Goal: Information Seeking & Learning: Check status

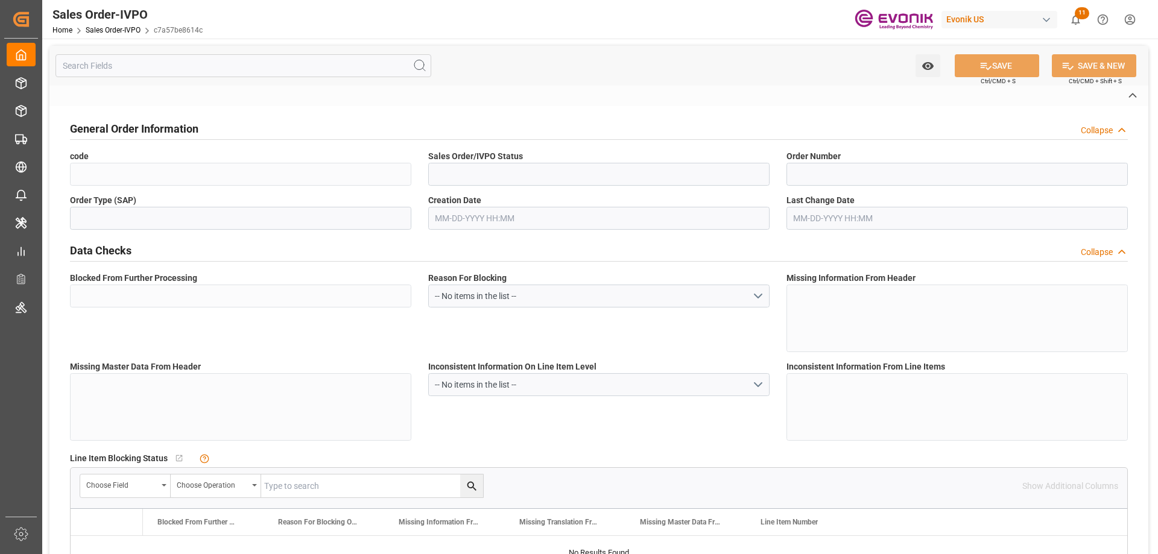
type input "c7a57be8614c"
type input "Active"
type input "0046470287"
type input "IV"
type input "Yes"
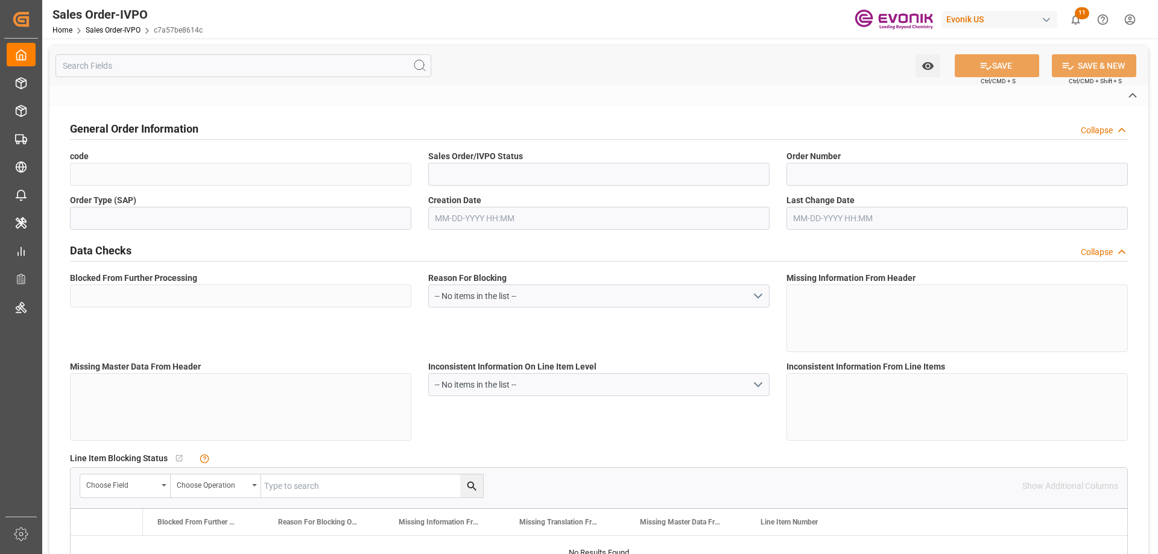
type input "P2P"
type input "41"
type input "LCL"
type input "0008"
type input "LCL"
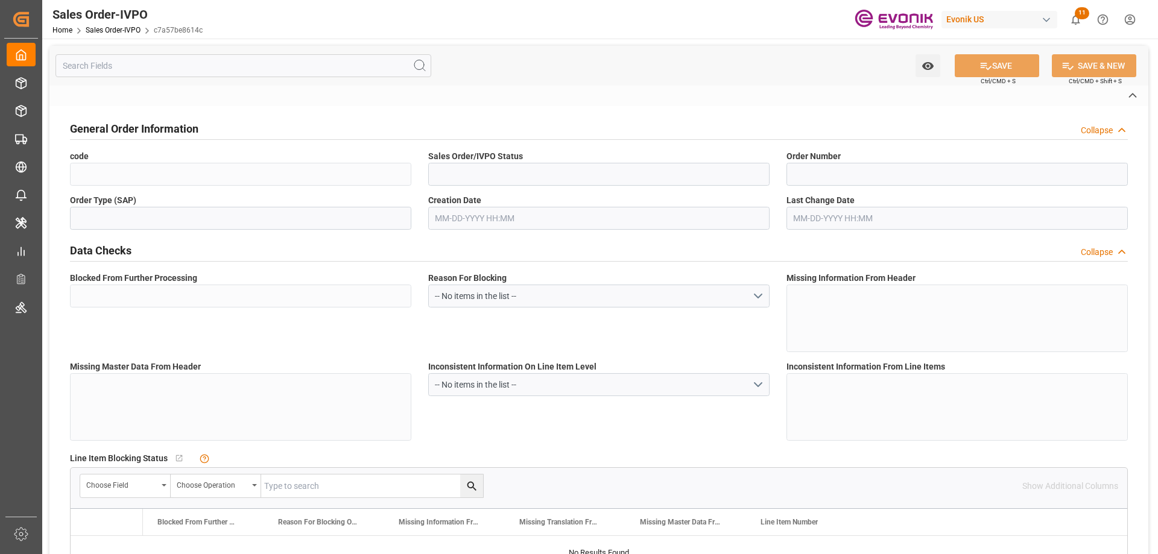
type textarea "No Tank Container"
type input "0046470287"
type input "PP"
type input "NC Care Solutions"
type input "Nutrition & Care"
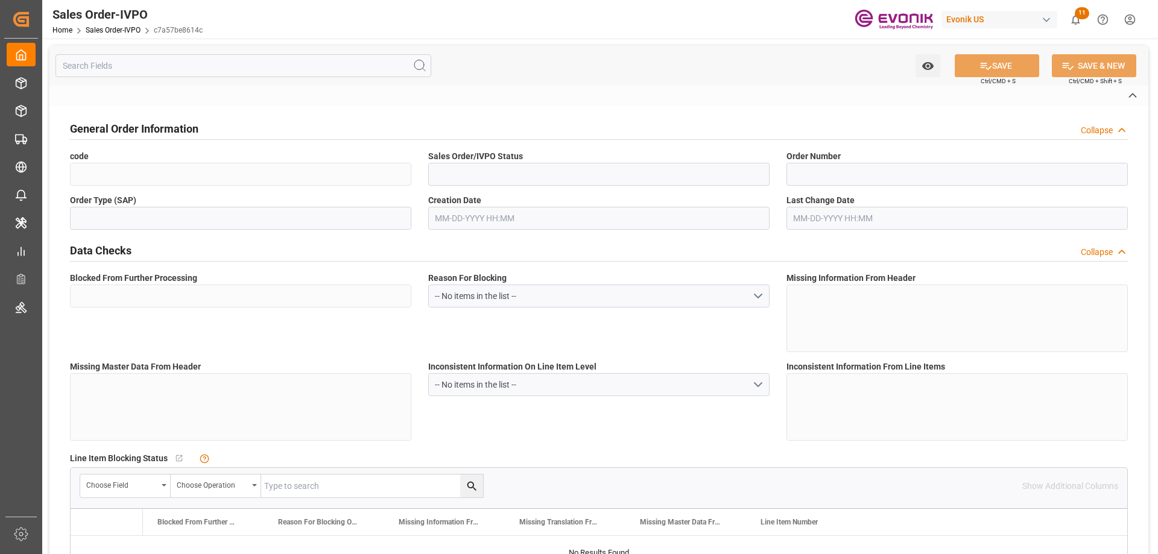
type input "CIF"
type input "Shanghai"
type input "+86 21 6119 2881"
type input "hill.wu@evonik.com"
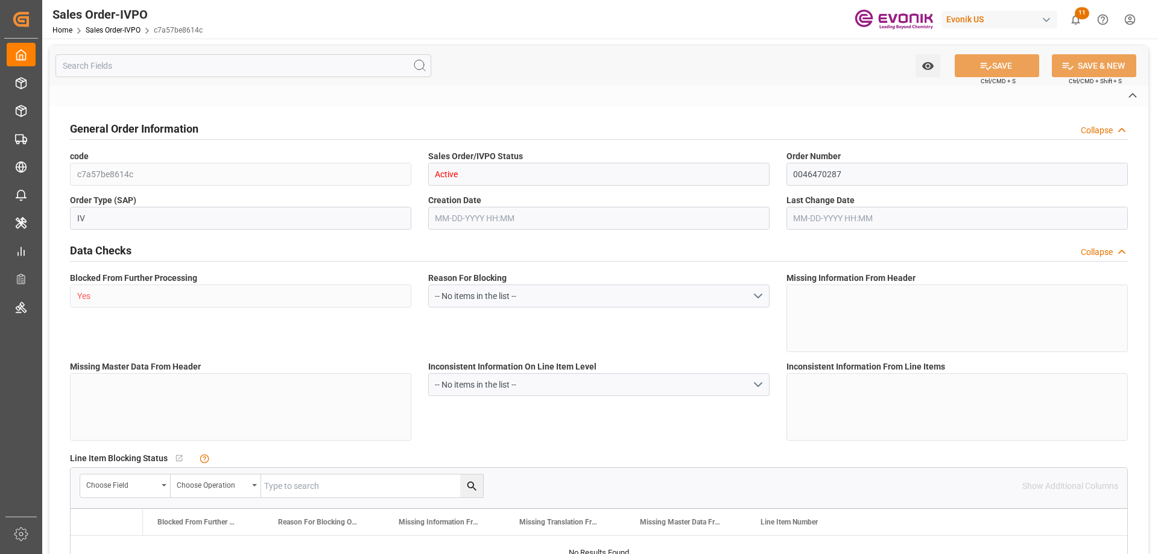
type textarea "Not required"
type textarea "Reseller"
type textarea "Express release"
type input "CN"
type input "Pending"
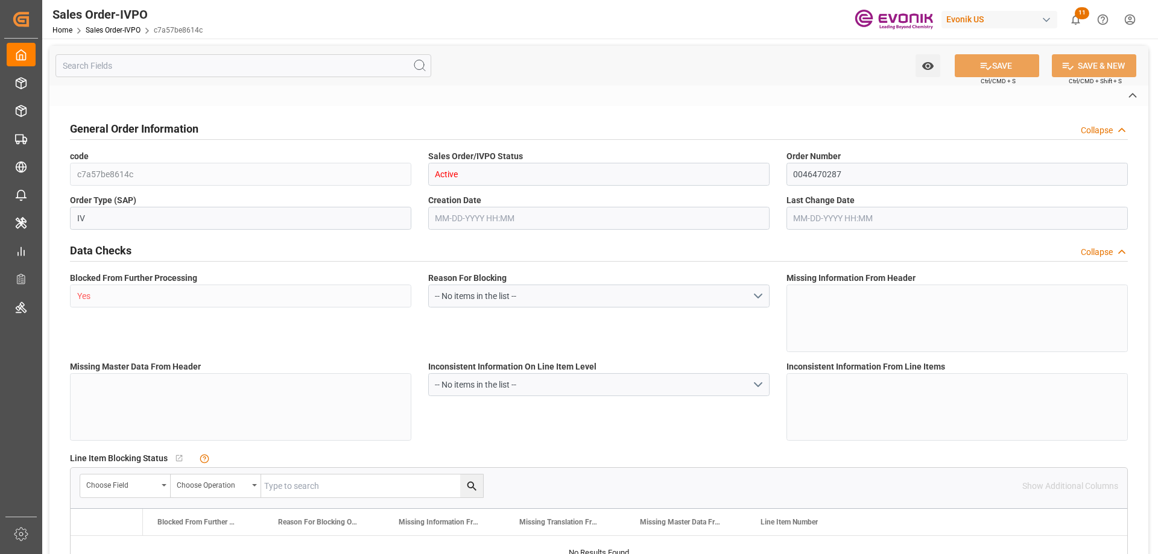
type input "Pending"
type input "LCL"
type input "Pending"
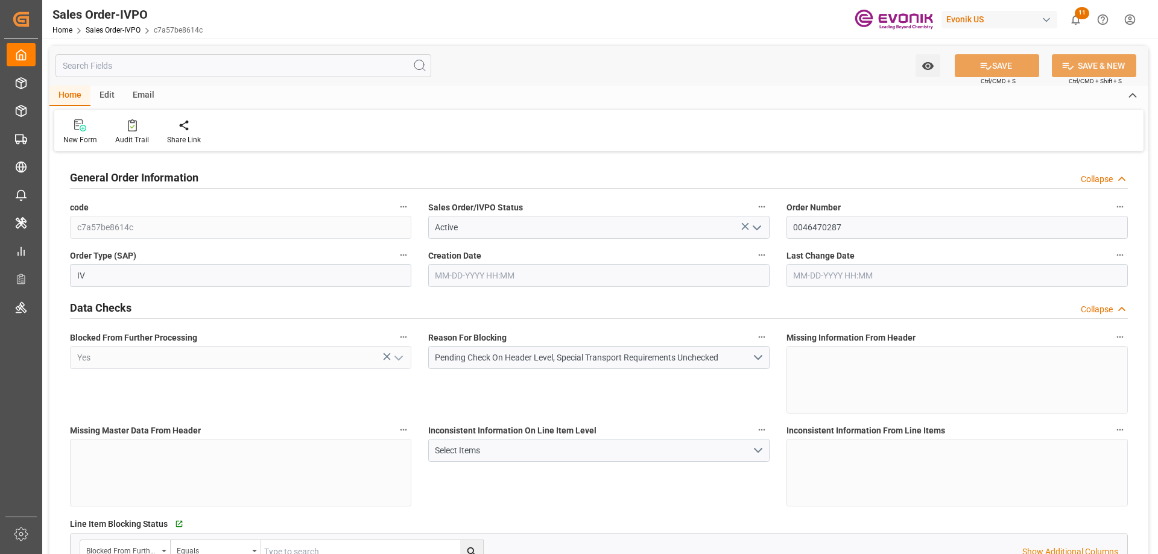
type input "CNSHA"
type input "0"
type input "1"
type input "3508.208"
type input "08-26-2025 12:45"
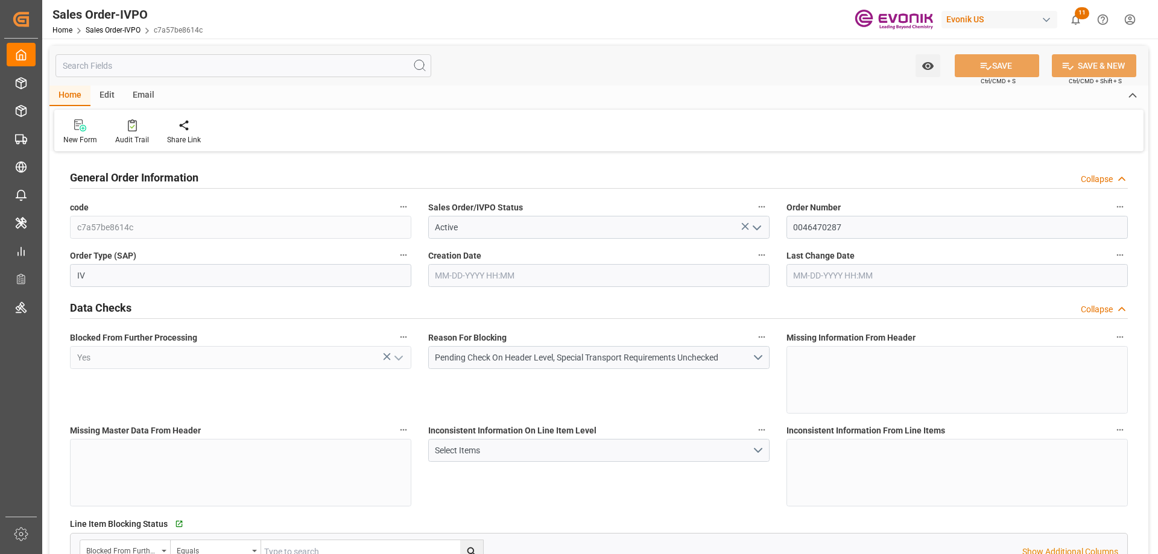
type input "08-27-2025 19:08"
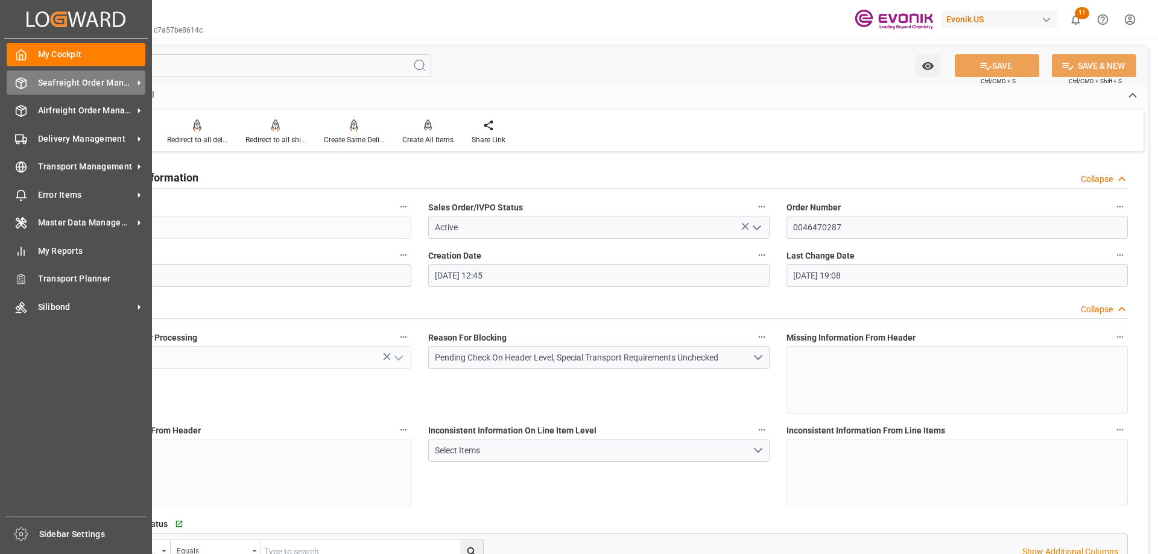
click at [14, 81] on div at bounding box center [17, 83] width 21 height 13
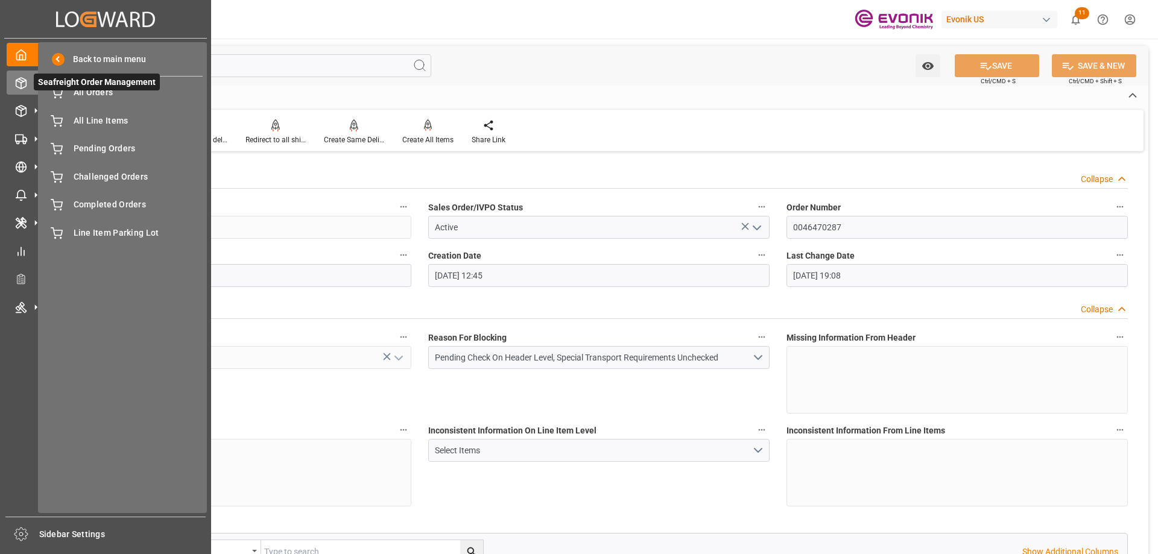
click at [90, 87] on span "Seafreight Order Management" at bounding box center [97, 82] width 126 height 17
click at [92, 89] on span "Seafreight Order Management" at bounding box center [97, 82] width 126 height 17
click at [92, 93] on span "All Orders" at bounding box center [139, 92] width 130 height 13
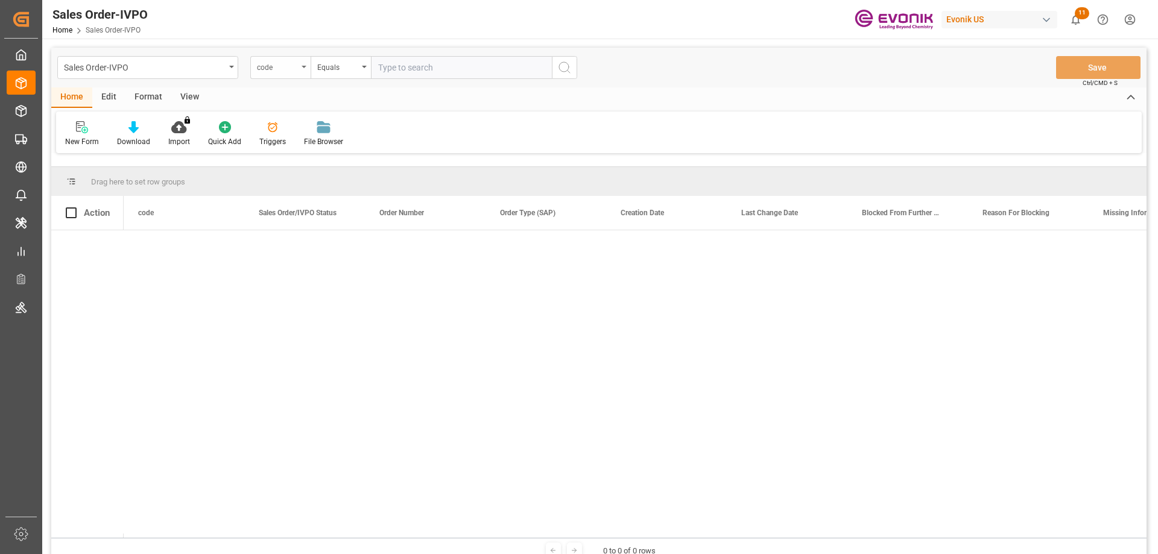
click at [288, 60] on div "code" at bounding box center [277, 66] width 41 height 14
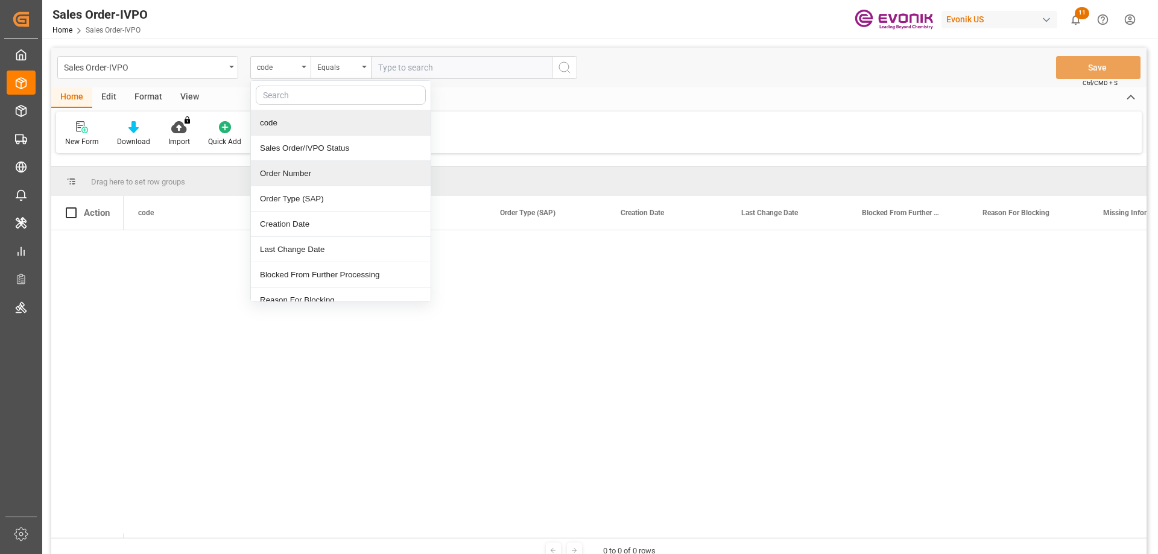
click at [296, 177] on div "Order Number" at bounding box center [341, 173] width 180 height 25
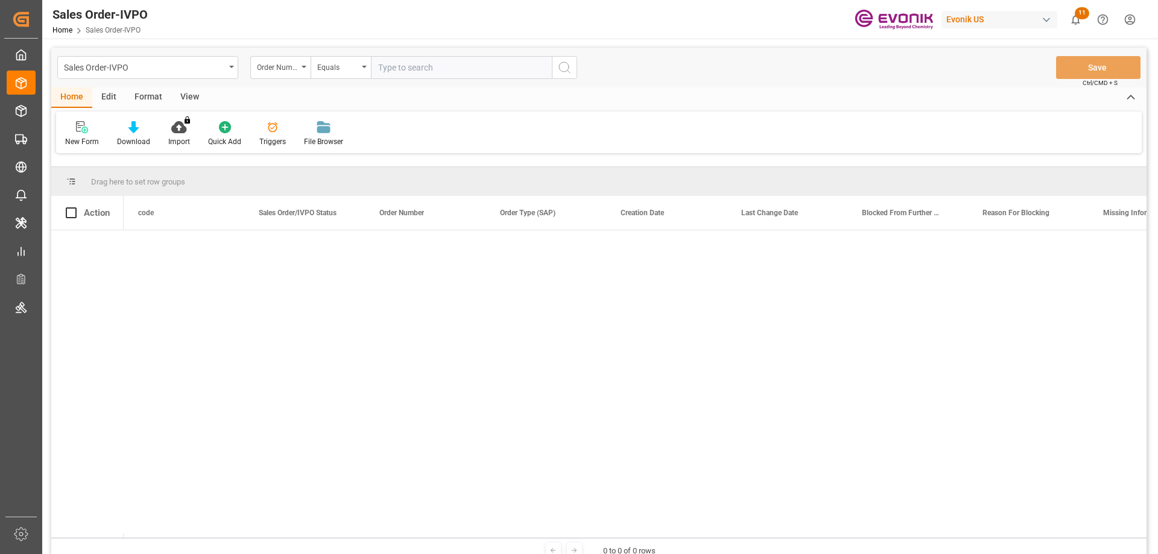
click at [396, 71] on input "text" at bounding box center [461, 67] width 181 height 23
paste input "2007046213"
type input "2007046213"
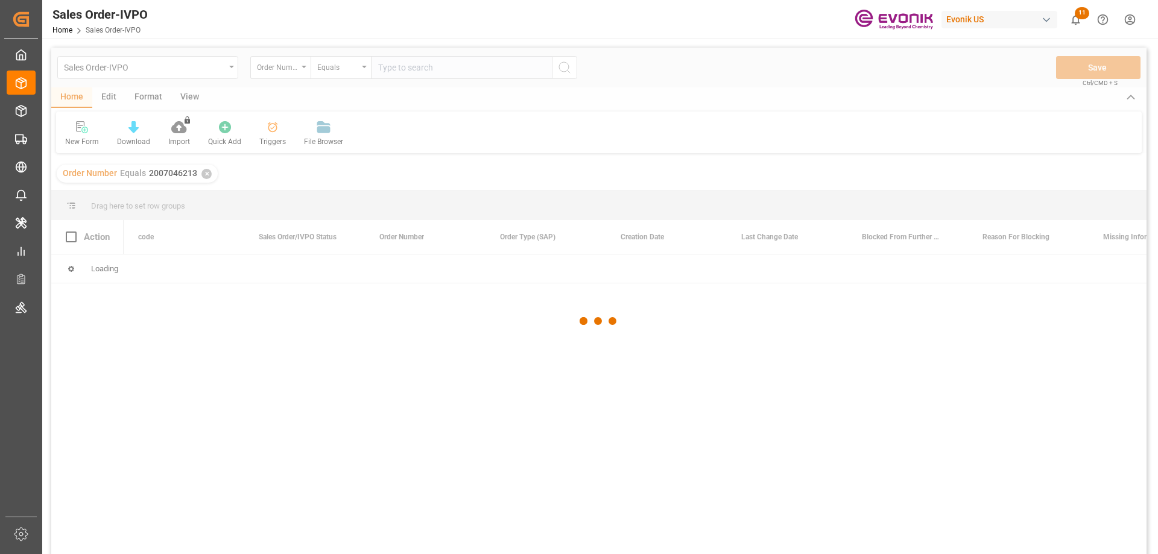
drag, startPoint x: 188, startPoint y: 304, endPoint x: 682, endPoint y: 152, distance: 516.8
click at [682, 152] on div at bounding box center [598, 321] width 1095 height 547
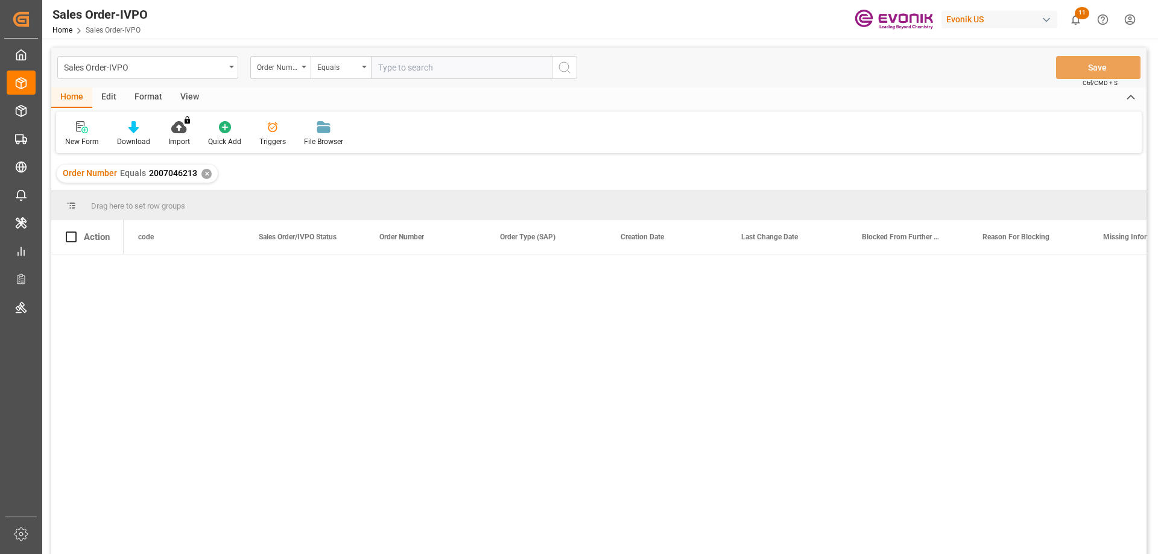
click at [306, 397] on div at bounding box center [635, 409] width 1023 height 308
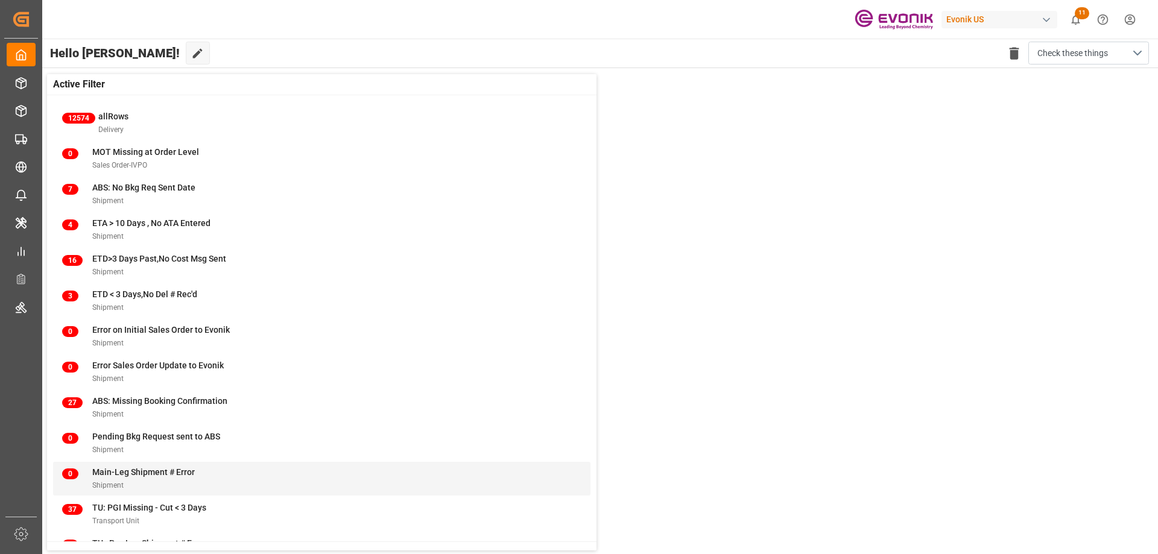
scroll to position [46, 0]
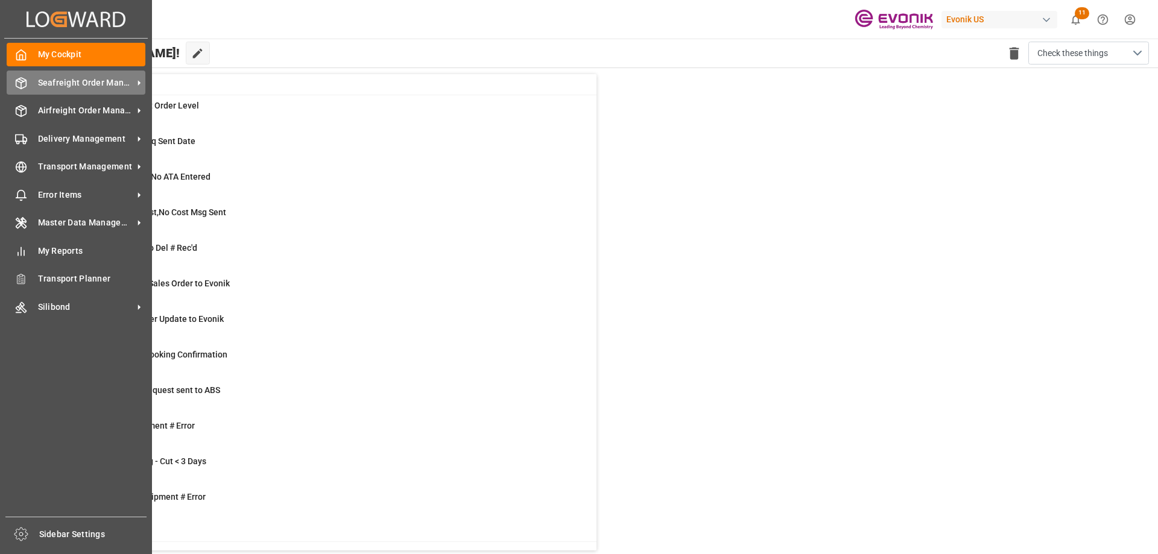
click at [56, 83] on span "Seafreight Order Management" at bounding box center [85, 83] width 95 height 13
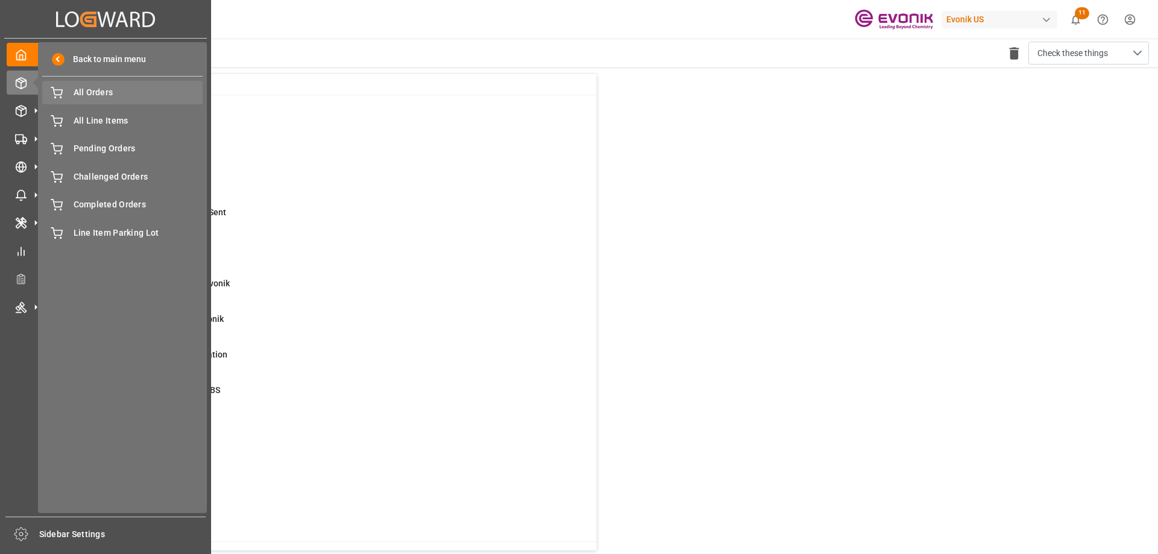
click at [84, 83] on div "All Orders All Orders" at bounding box center [122, 93] width 160 height 24
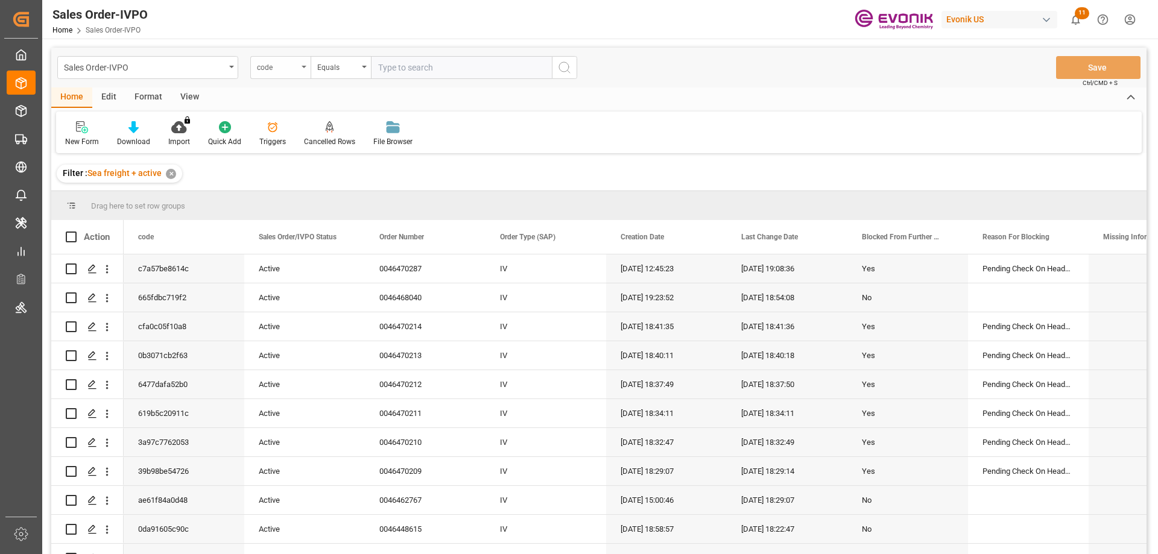
click at [300, 70] on div "code" at bounding box center [280, 67] width 60 height 23
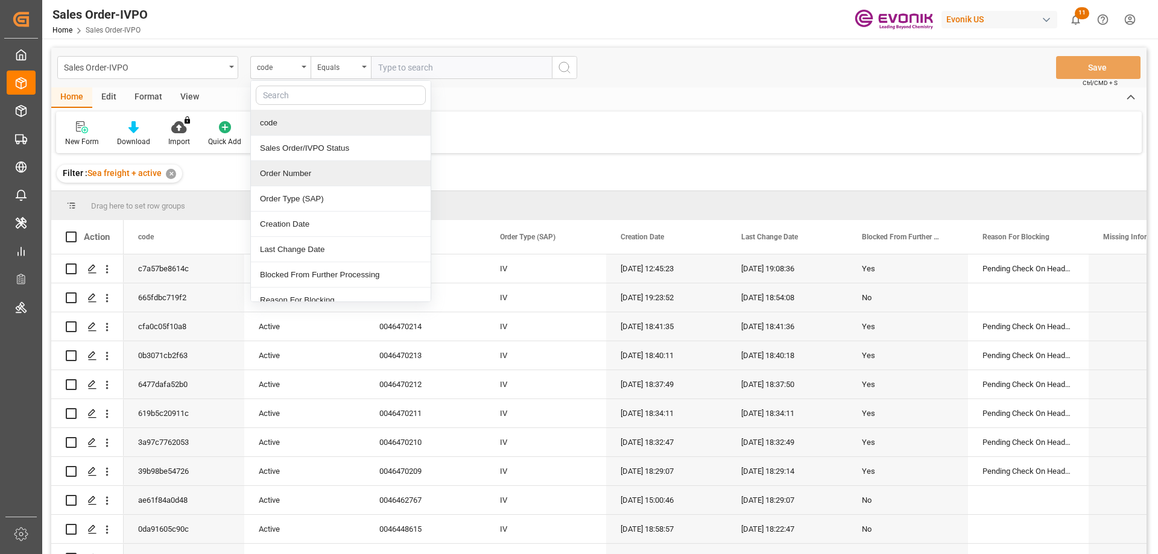
click at [302, 173] on div "Order Number" at bounding box center [341, 173] width 180 height 25
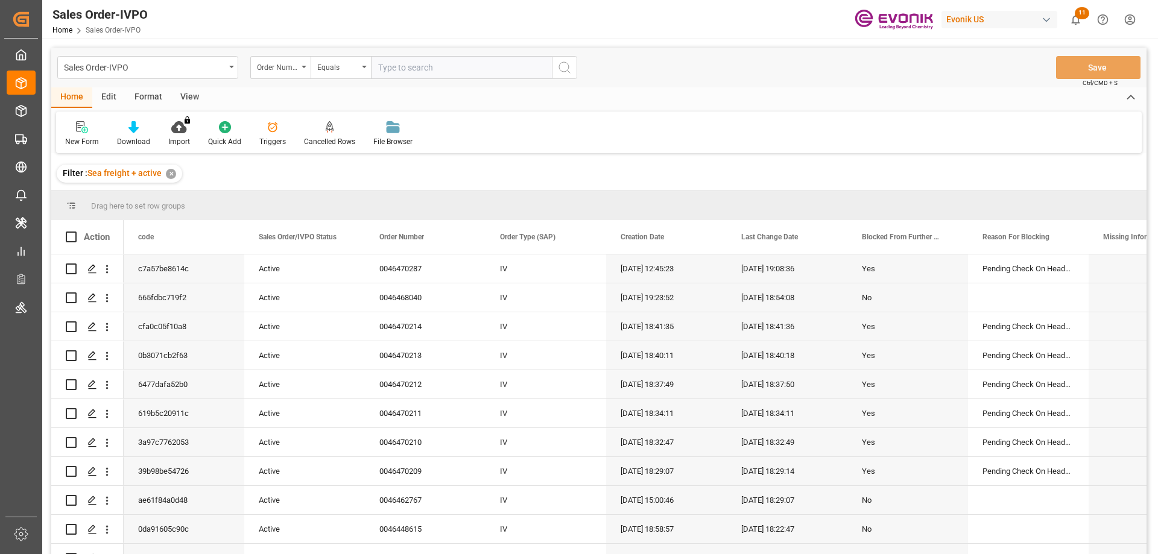
click at [396, 62] on input "text" at bounding box center [461, 67] width 181 height 23
paste input "2007046213"
type input "2007046213"
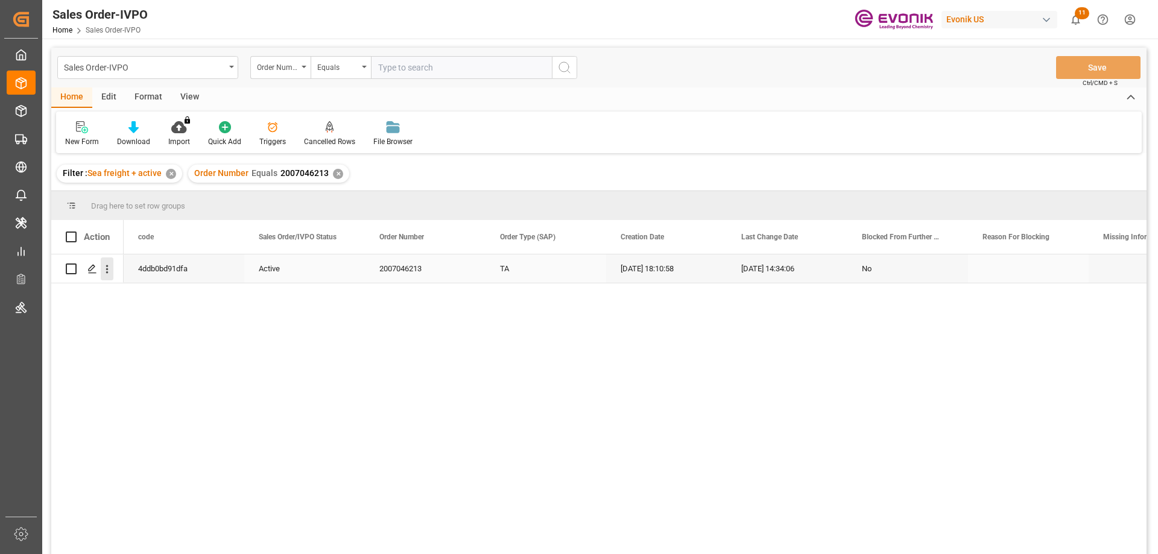
click at [110, 265] on icon "open menu" at bounding box center [107, 269] width 13 height 13
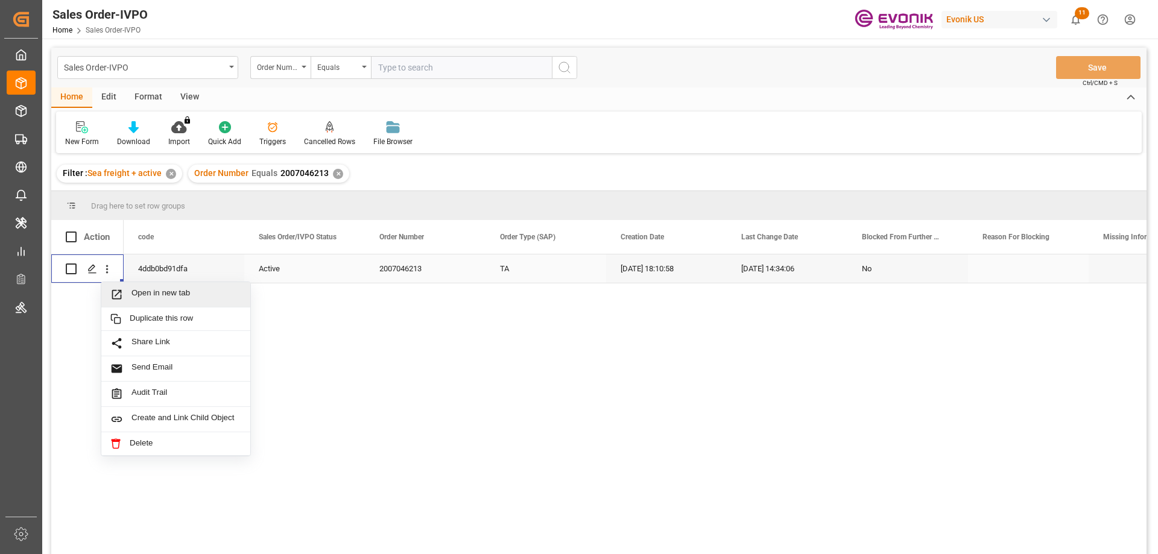
click at [143, 285] on div "Open in new tab" at bounding box center [175, 294] width 149 height 25
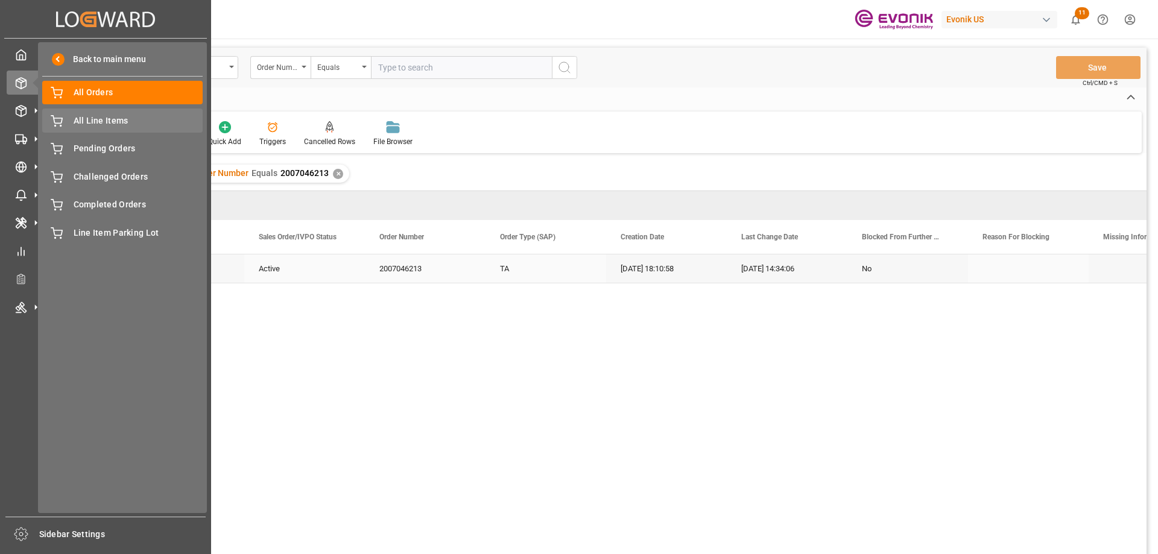
click at [103, 122] on span "All Line Items" at bounding box center [139, 121] width 130 height 13
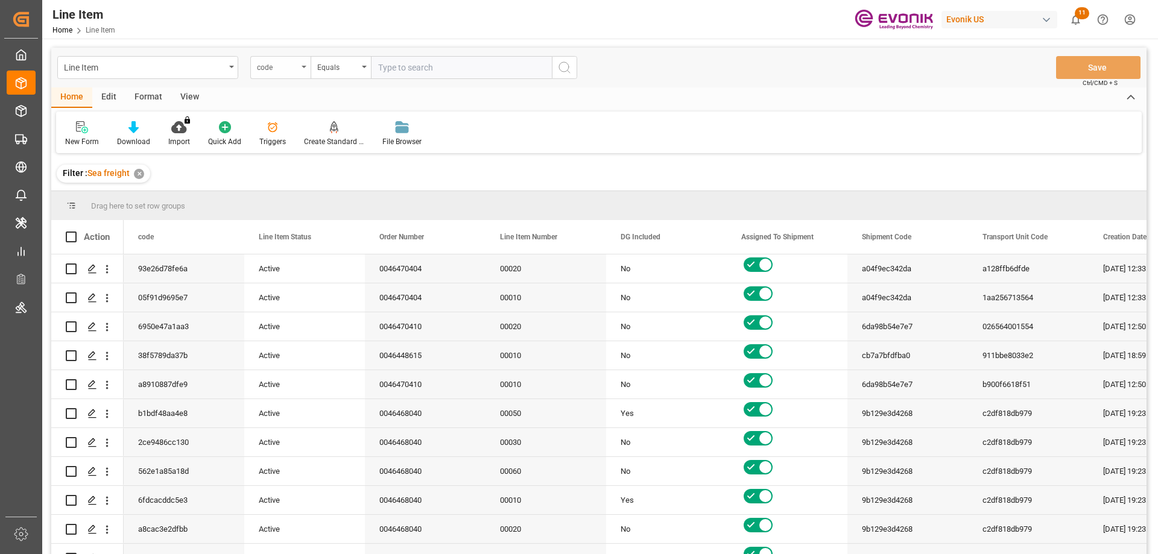
click at [283, 71] on div "code" at bounding box center [277, 66] width 41 height 14
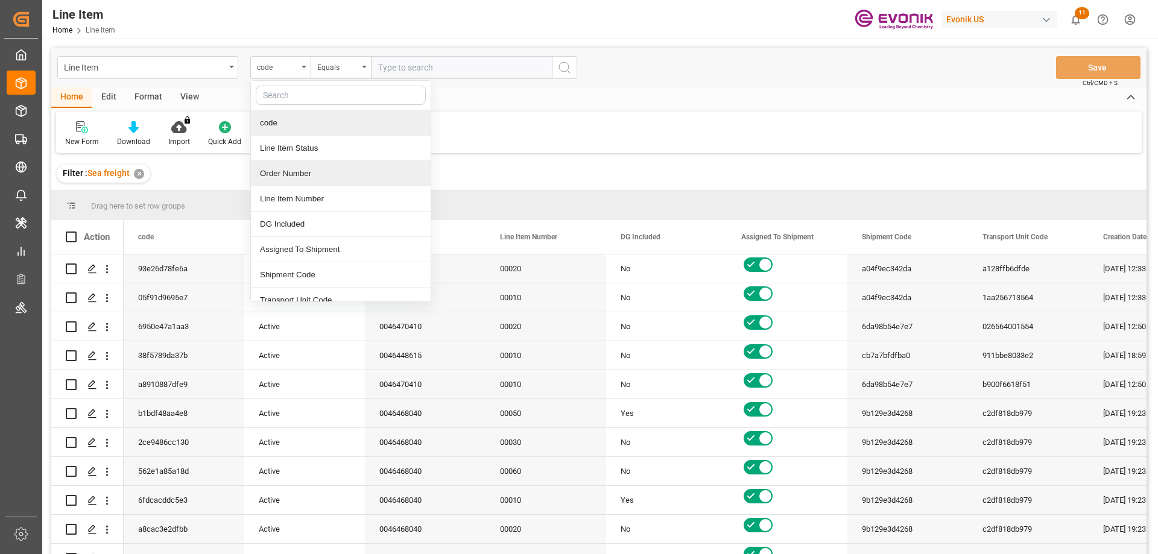
click at [302, 175] on div "Order Number" at bounding box center [341, 173] width 180 height 25
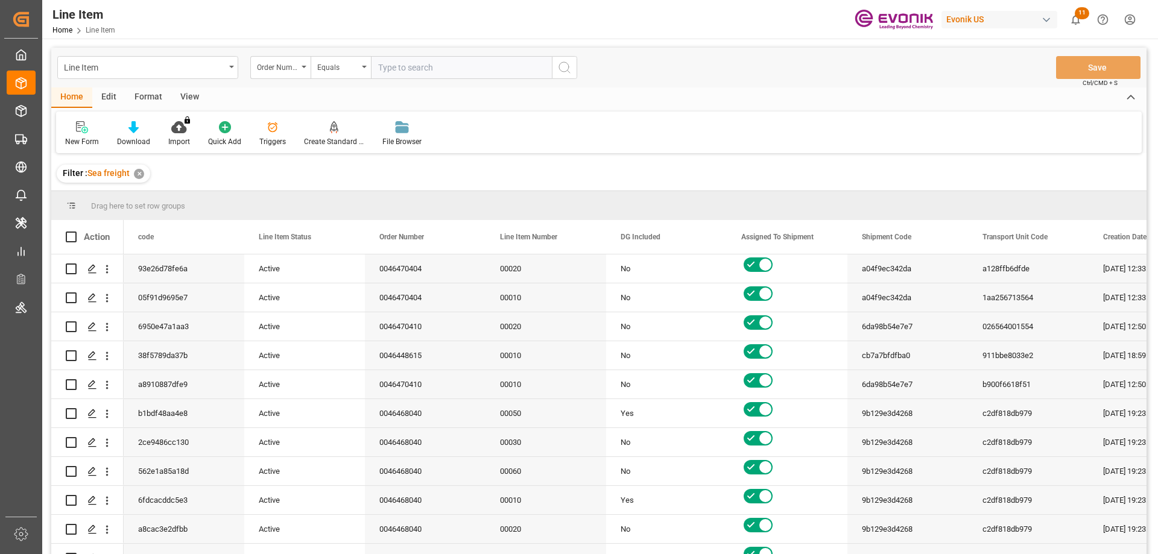
click at [392, 62] on input "text" at bounding box center [461, 67] width 181 height 23
paste input "0046423502"
type input "0046423502"
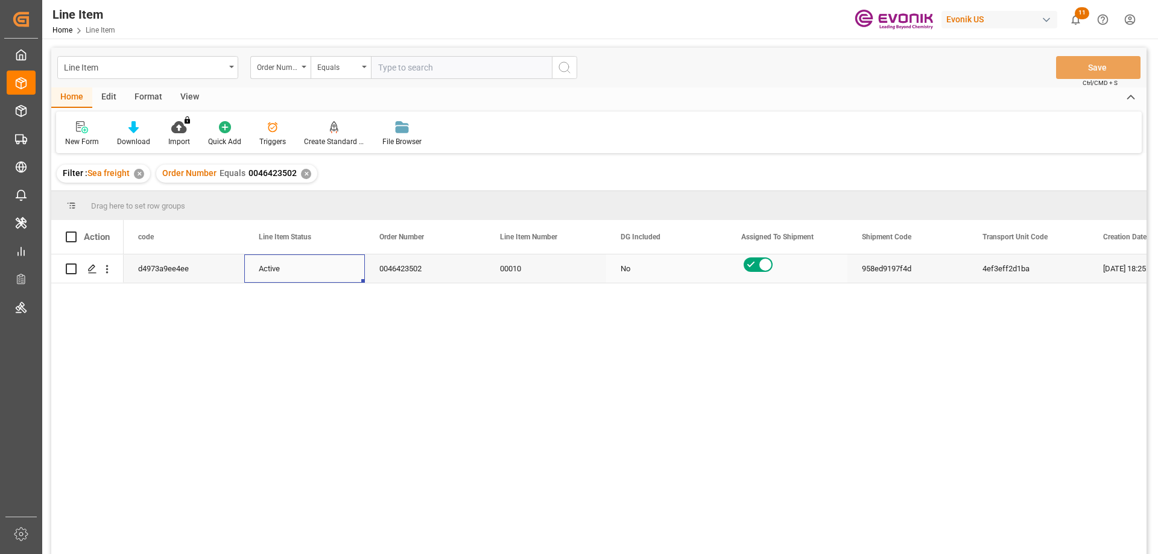
click at [248, 270] on div "Active" at bounding box center [304, 269] width 121 height 28
click at [107, 265] on icon "open menu" at bounding box center [107, 269] width 2 height 8
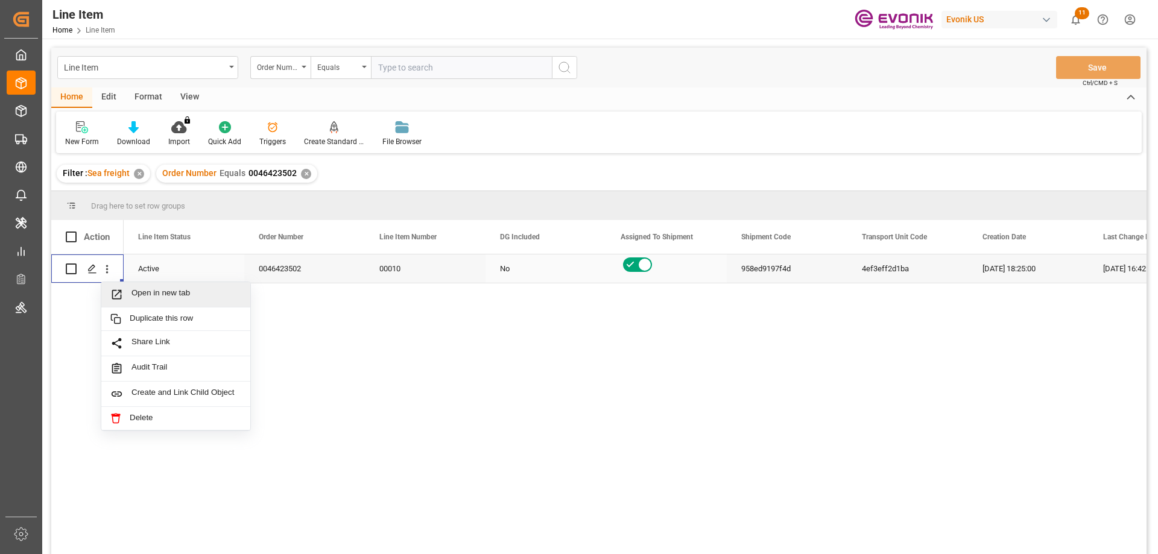
click at [142, 297] on span "Open in new tab" at bounding box center [186, 294] width 110 height 13
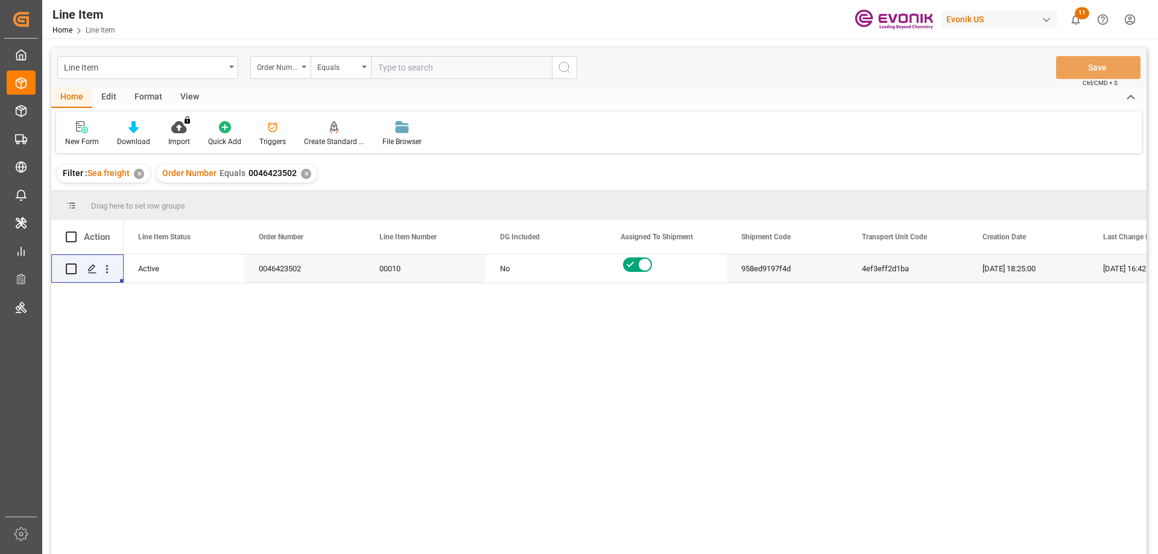
click at [190, 93] on div "View" at bounding box center [189, 97] width 37 height 21
click at [132, 134] on div "Standard Templates" at bounding box center [137, 134] width 78 height 27
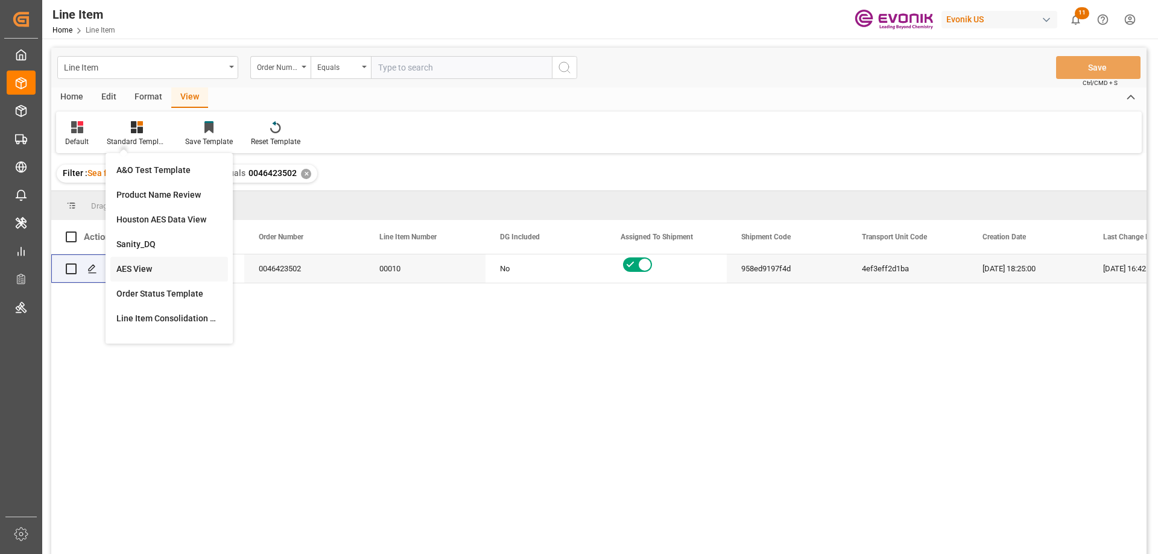
click at [131, 263] on div "AES View" at bounding box center [169, 269] width 106 height 13
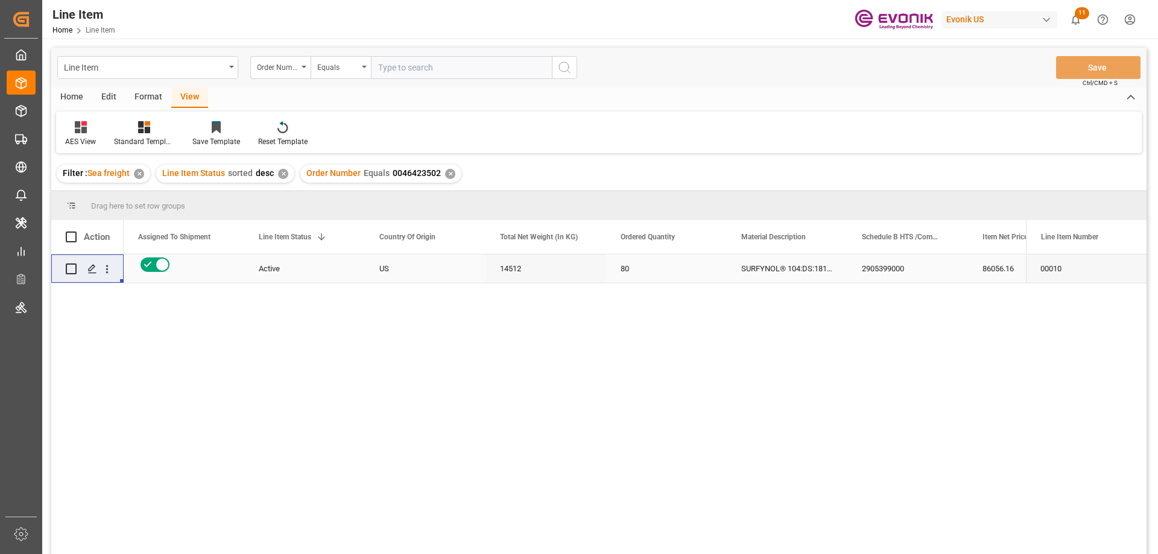
click at [413, 267] on div "US" at bounding box center [425, 269] width 121 height 28
click at [885, 267] on div "2905399000" at bounding box center [907, 269] width 121 height 28
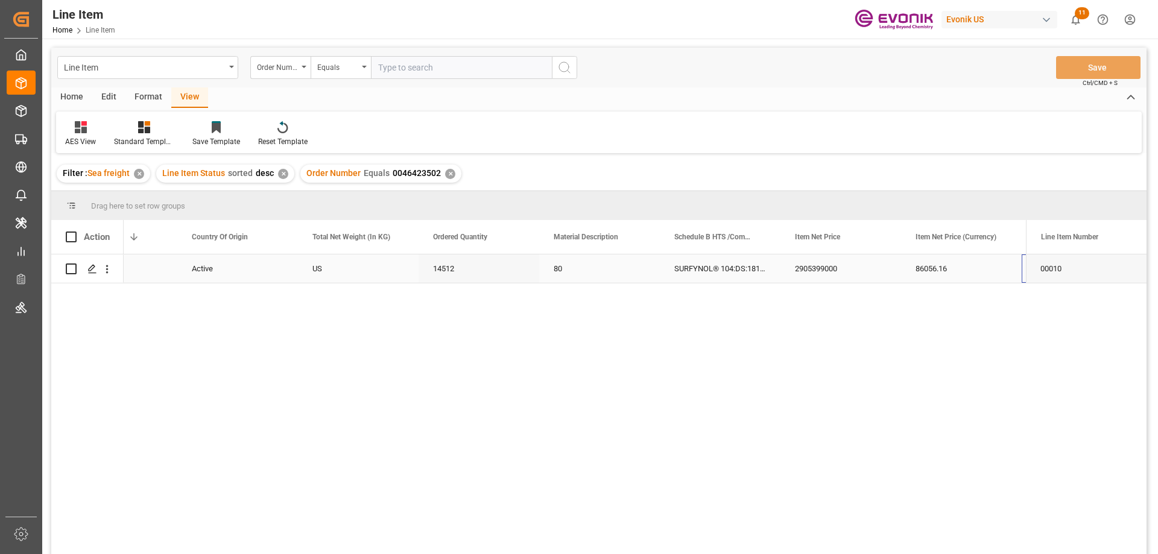
scroll to position [0, 308]
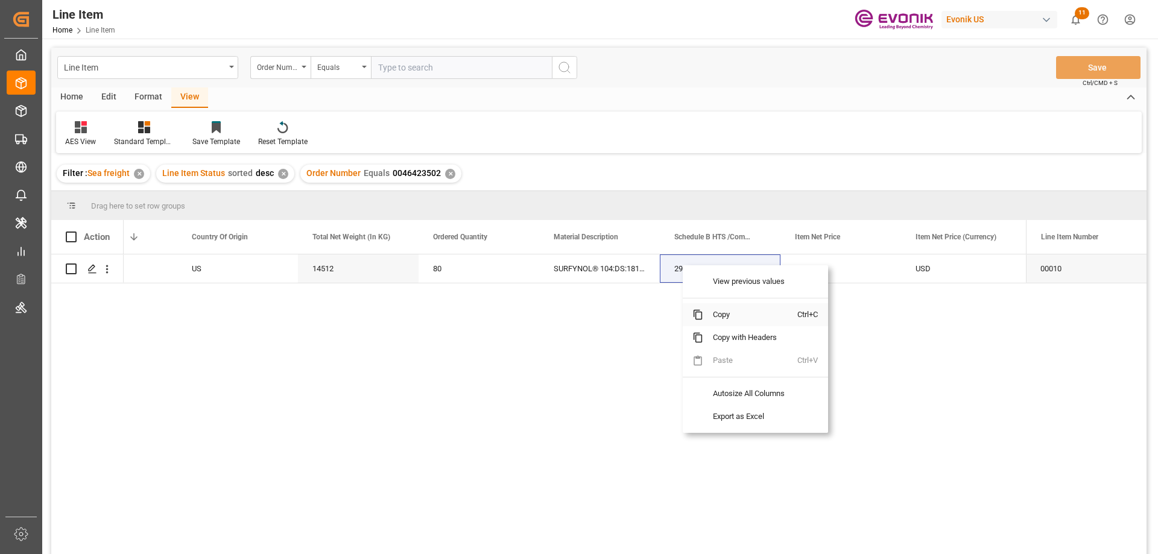
click at [718, 321] on span "Copy" at bounding box center [750, 314] width 94 height 23
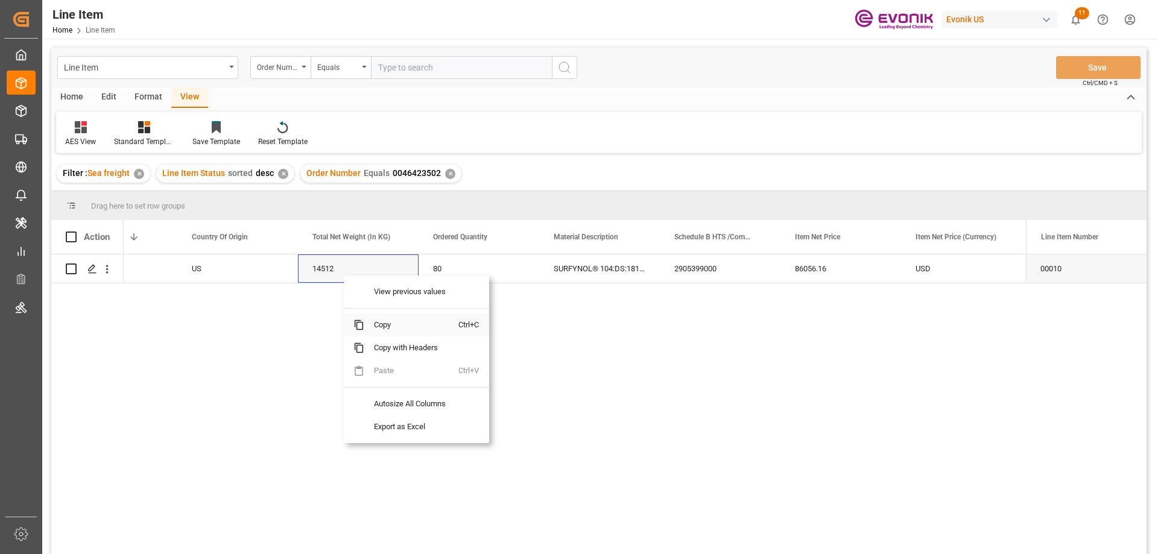
click at [378, 321] on span "Copy" at bounding box center [411, 325] width 94 height 23
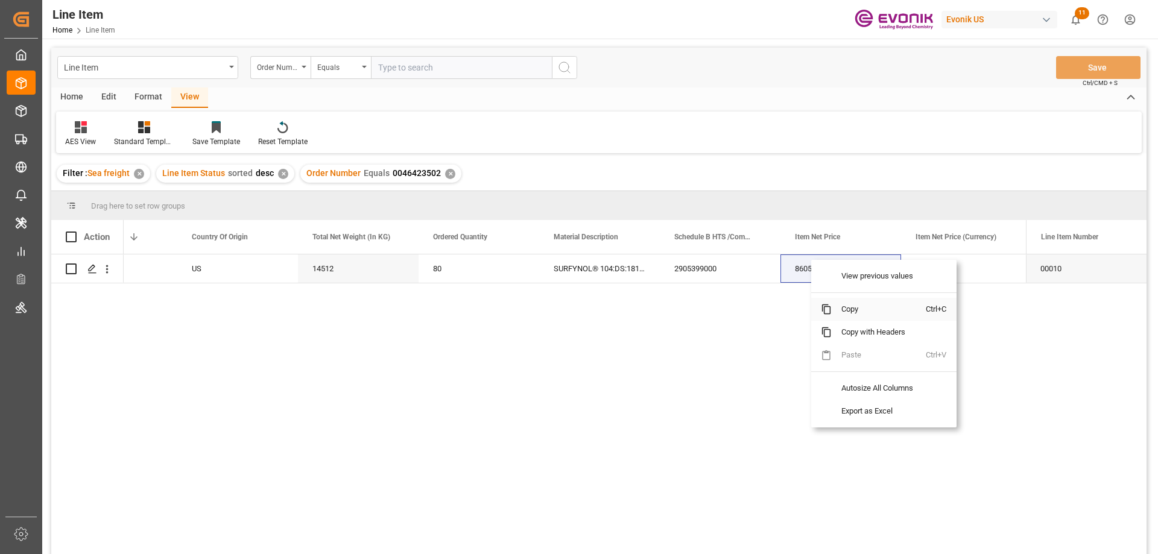
click at [841, 309] on span "Copy" at bounding box center [879, 309] width 94 height 23
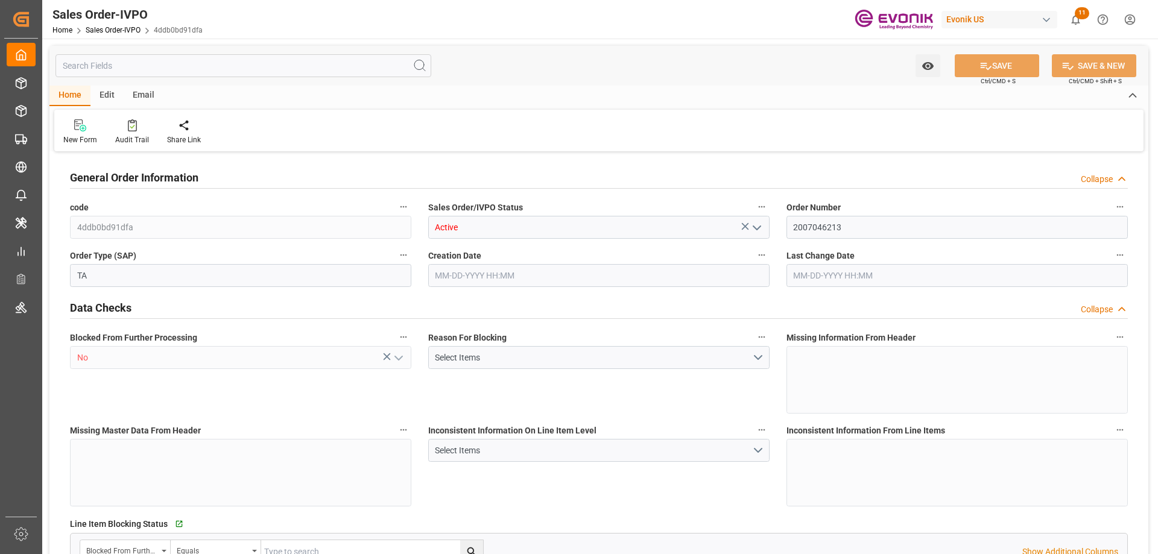
type input "DEHAM"
type input "0"
type input "1"
type input "2"
type input "3"
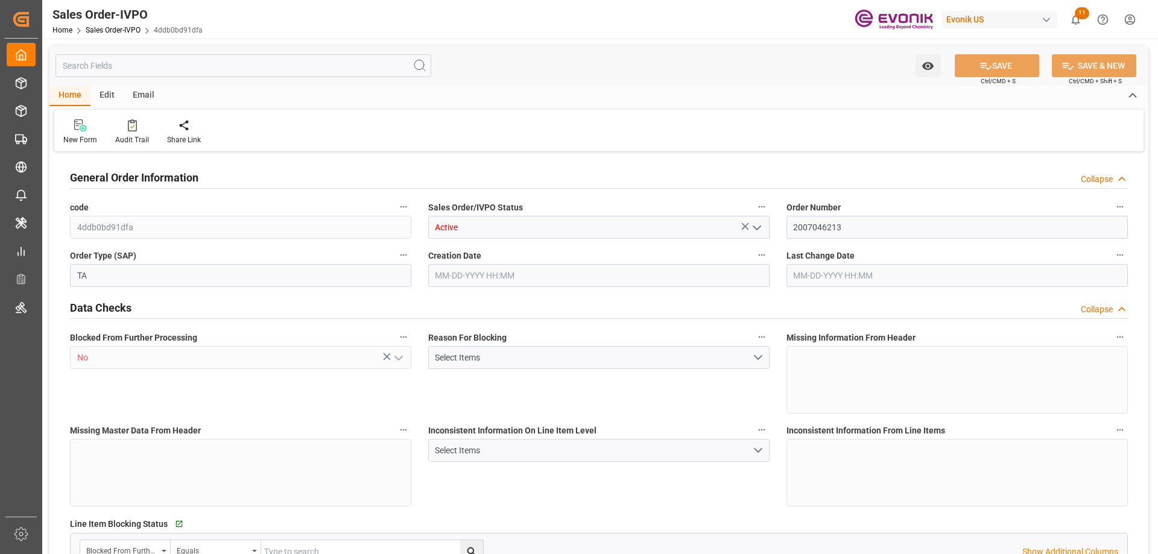
type input "20544"
type input "76.14"
type input "17000"
type input "30"
type input "[DATE] 18:10"
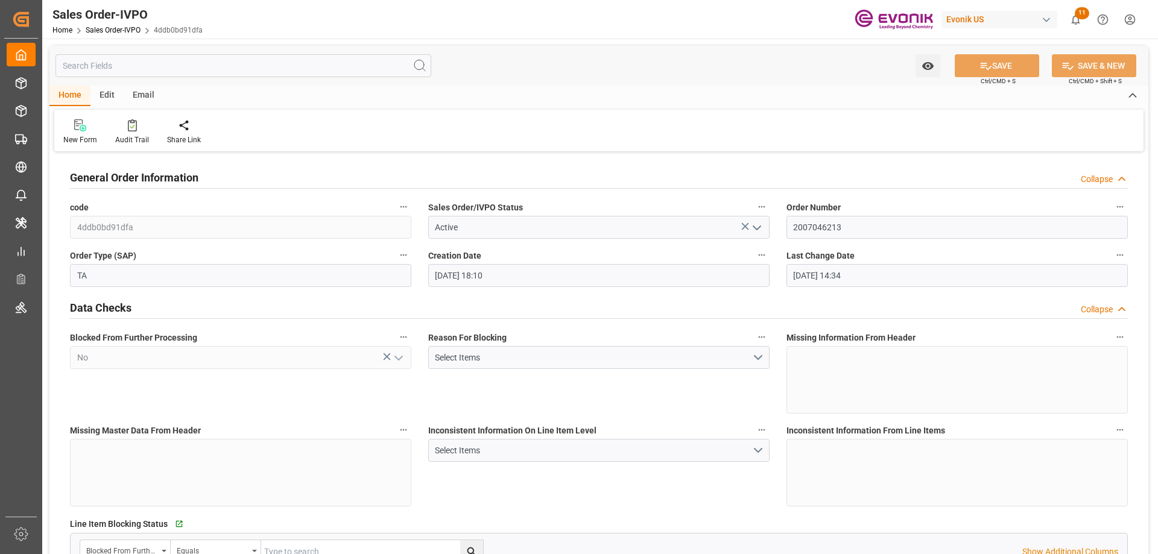
type input "[DATE] 14:34"
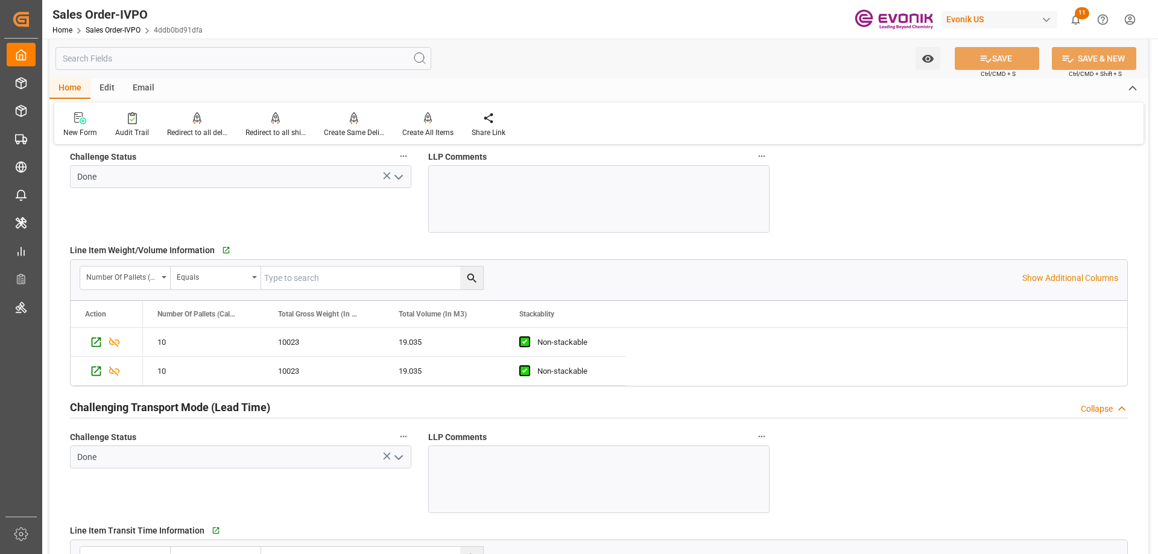
scroll to position [2111, 0]
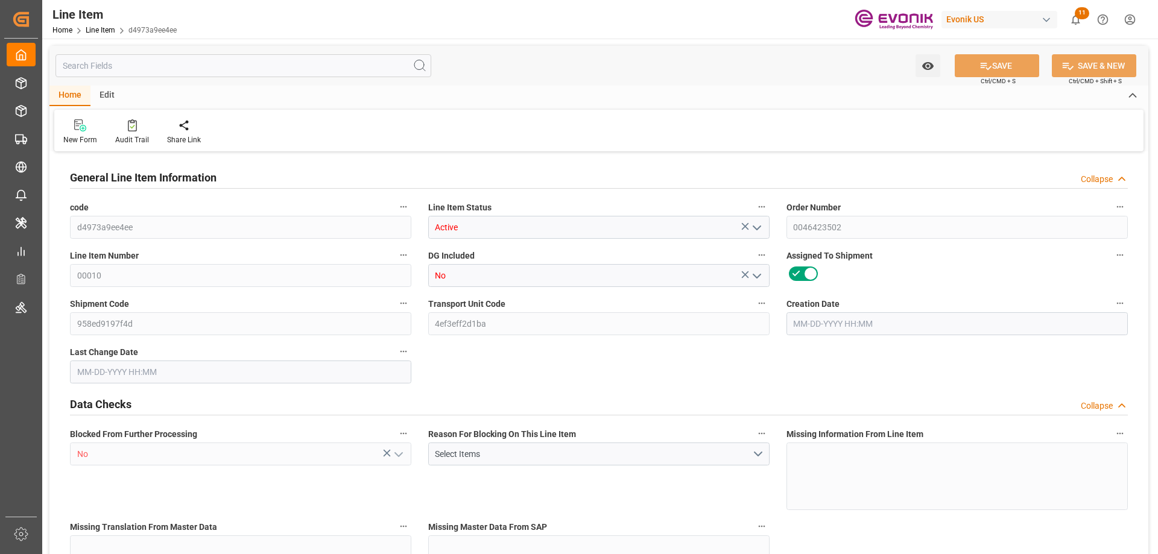
type input "20"
type input "15800"
type input "14512"
type input "26.1529"
type input "80"
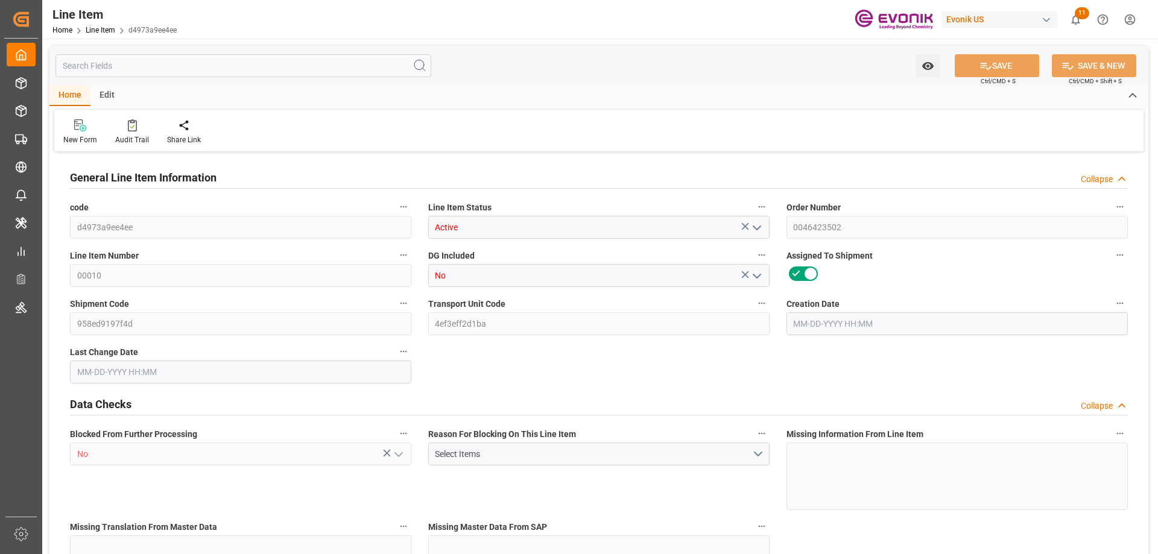
type input "86056.16"
type input "80"
type input "15800"
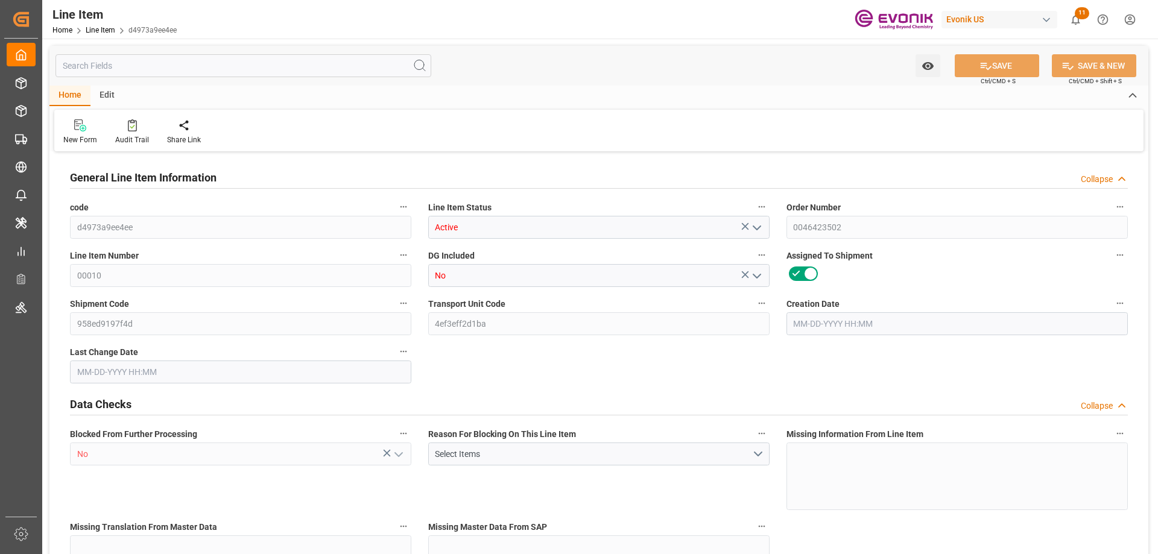
type input "16300"
type input "14512"
type input "26.1529"
type input "26152.88"
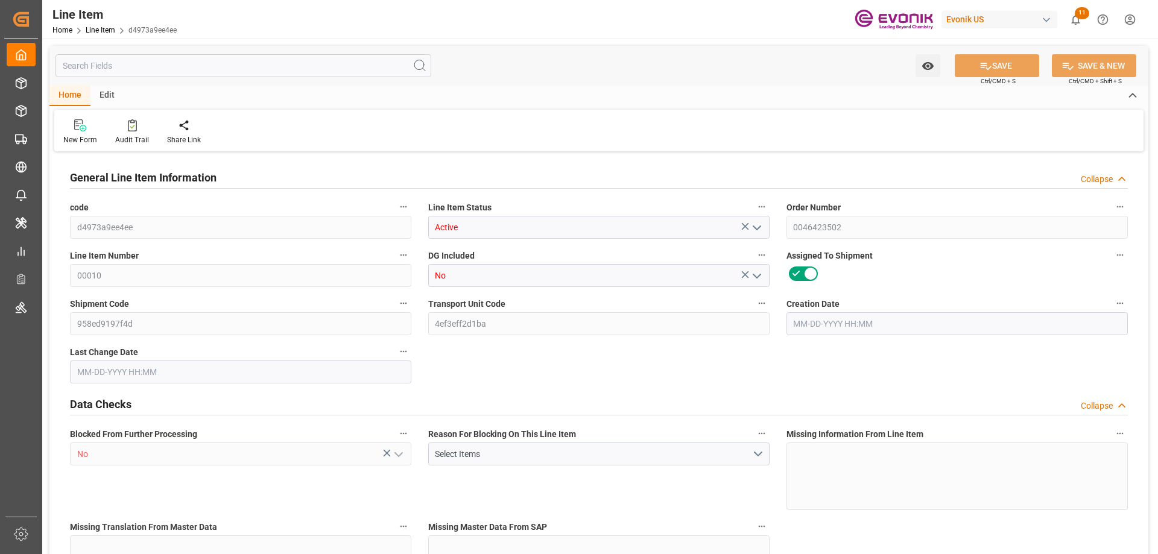
type input "80"
type input "15800"
type input "14512"
type input "26.1529"
type input "08-08-2025 18:25"
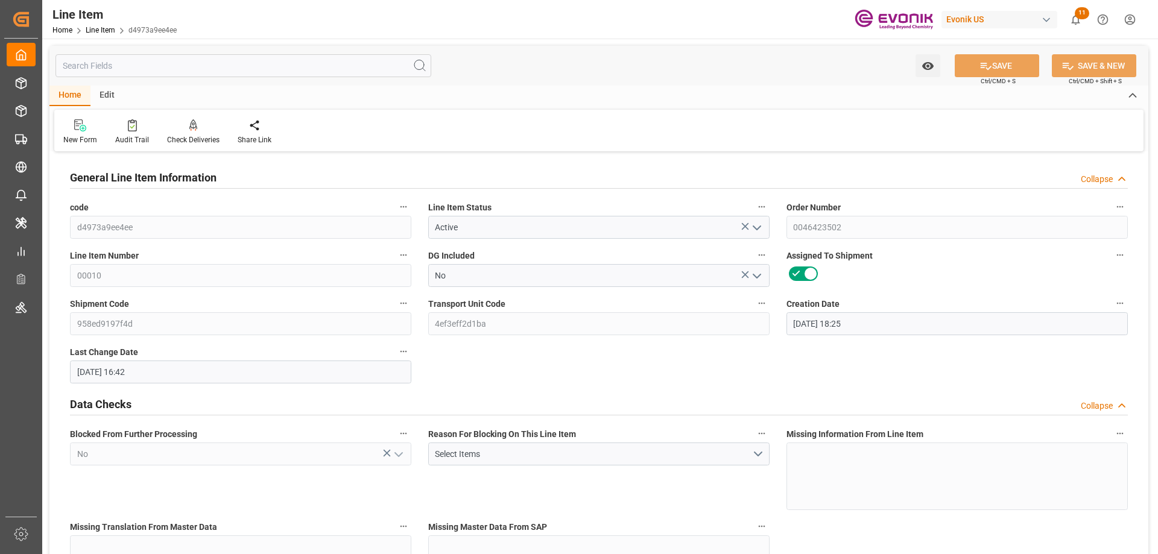
type input "08-20-2025 16:42"
type input "09-30-2025"
type input "08-29-2025"
type input "08-22-2025"
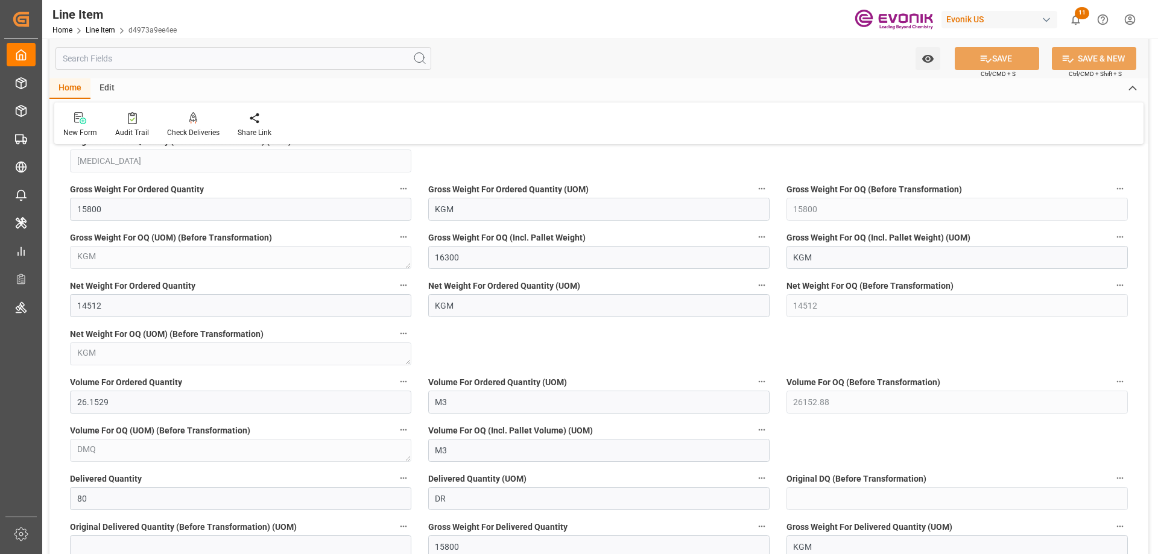
scroll to position [1086, 0]
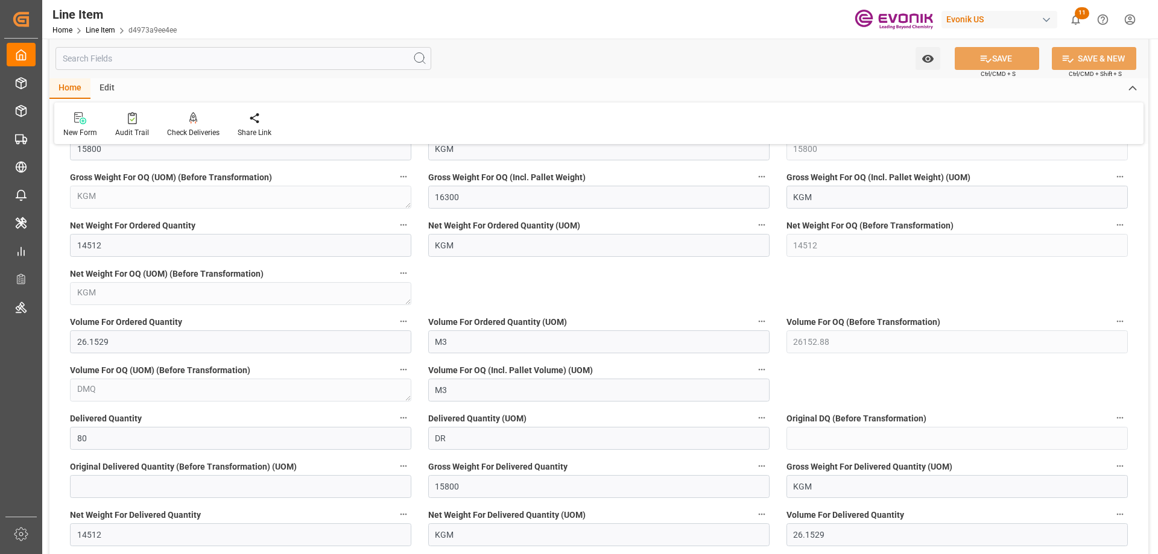
click at [190, 53] on input "text" at bounding box center [243, 58] width 376 height 23
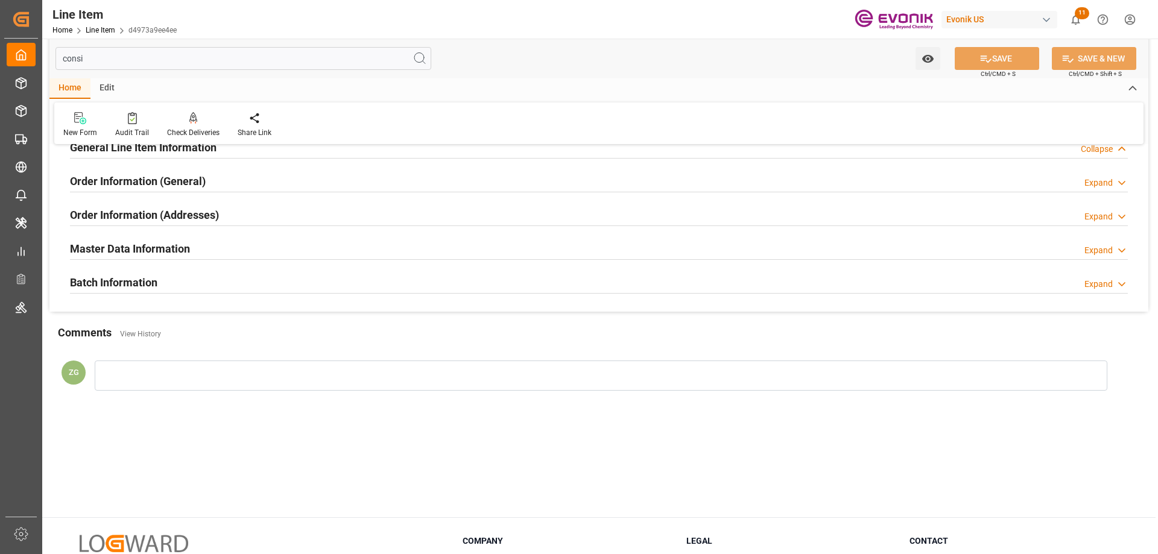
scroll to position [0, 0]
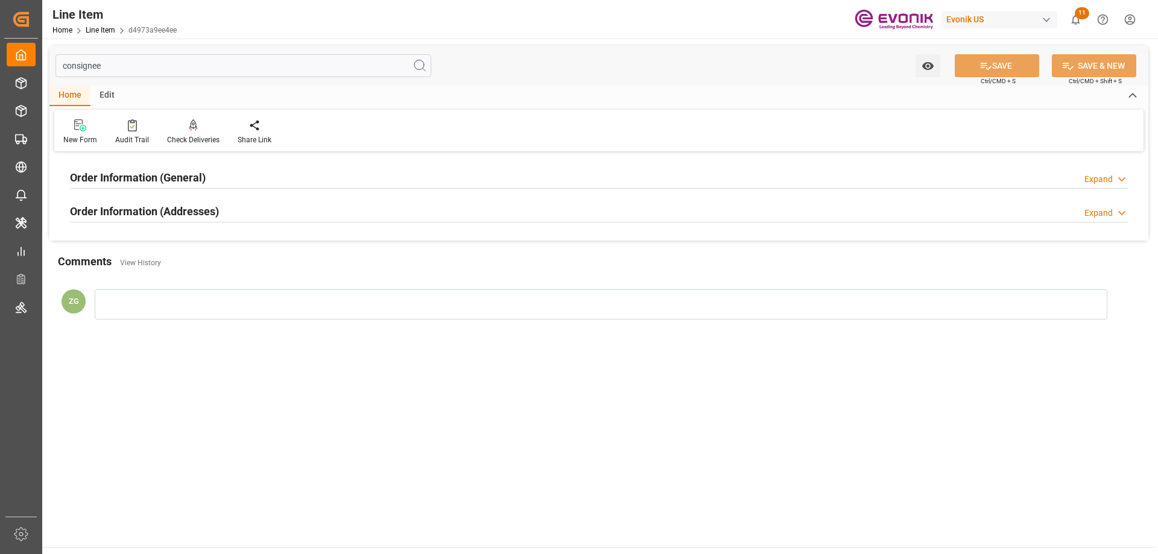
type input "consignee"
click at [195, 213] on h2 "Order Information (Addresses)" at bounding box center [144, 211] width 149 height 16
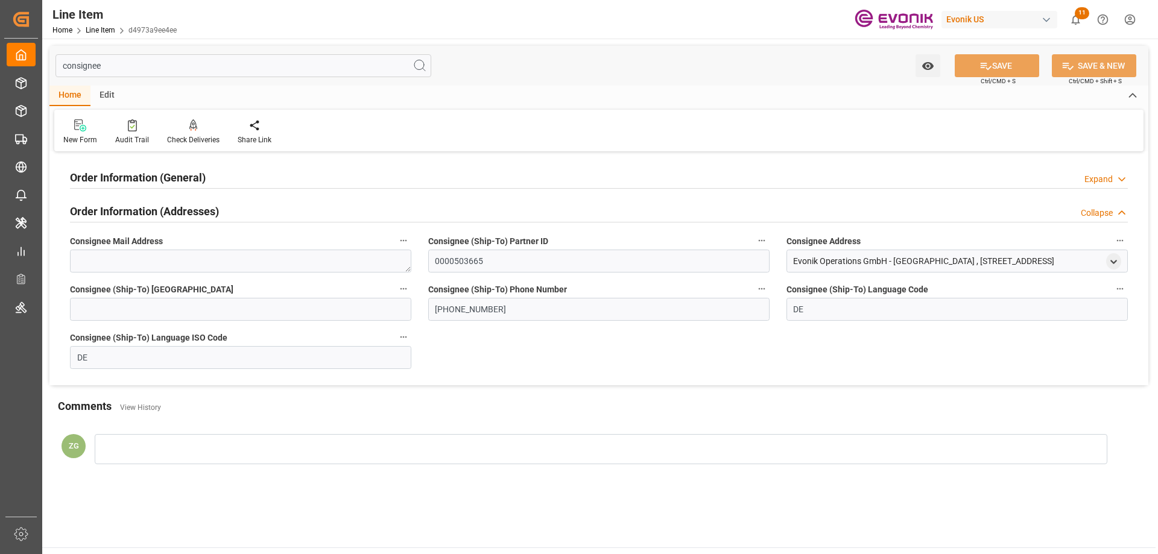
click at [171, 179] on h2 "Order Information (General)" at bounding box center [138, 177] width 136 height 16
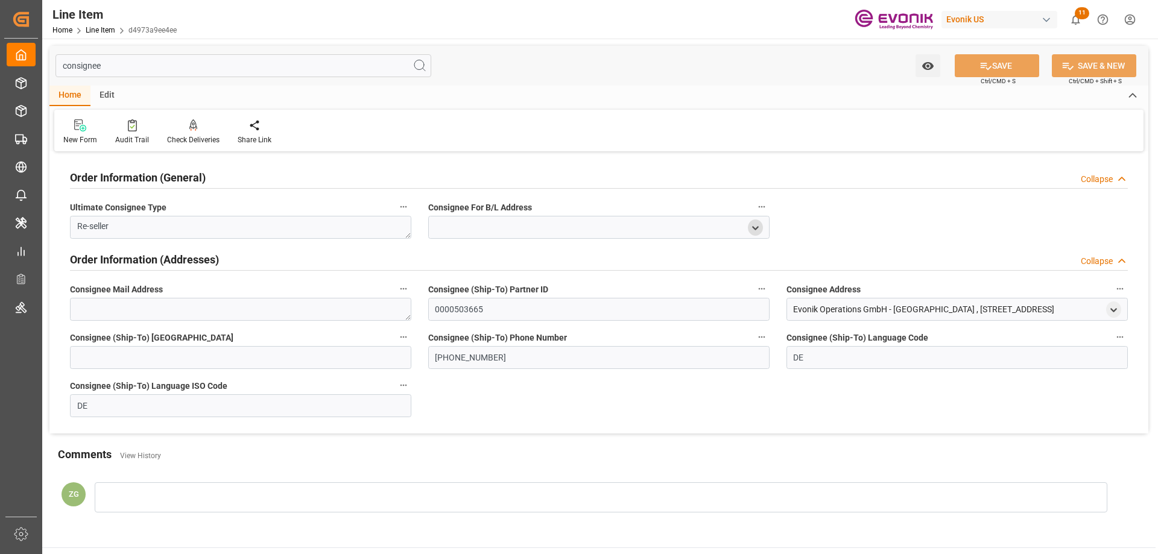
click at [752, 226] on icon "open menu" at bounding box center [755, 228] width 10 height 10
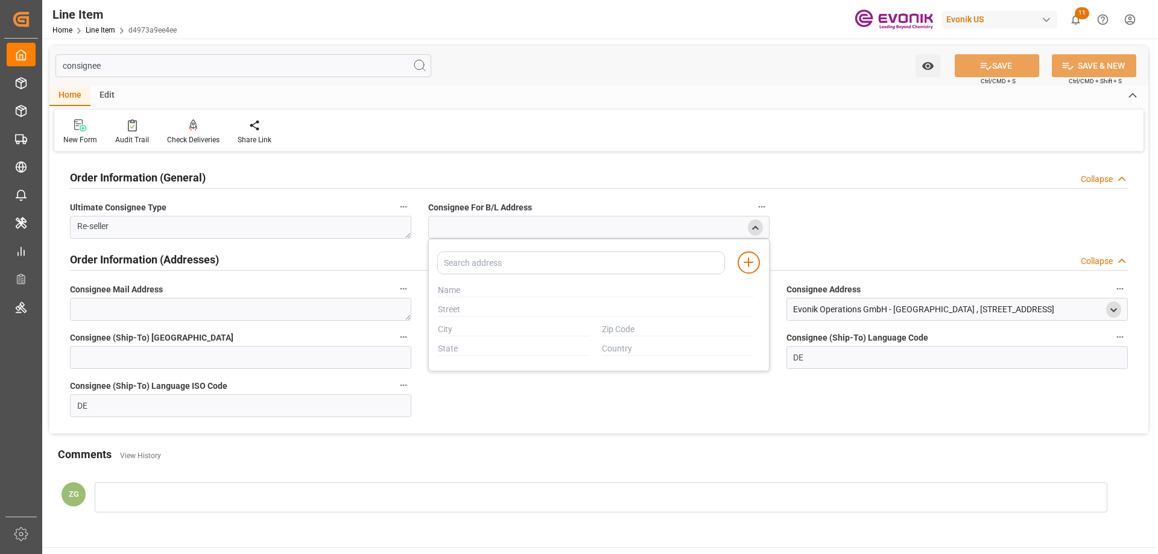
click at [1116, 309] on polyline "open menu" at bounding box center [1113, 310] width 5 height 2
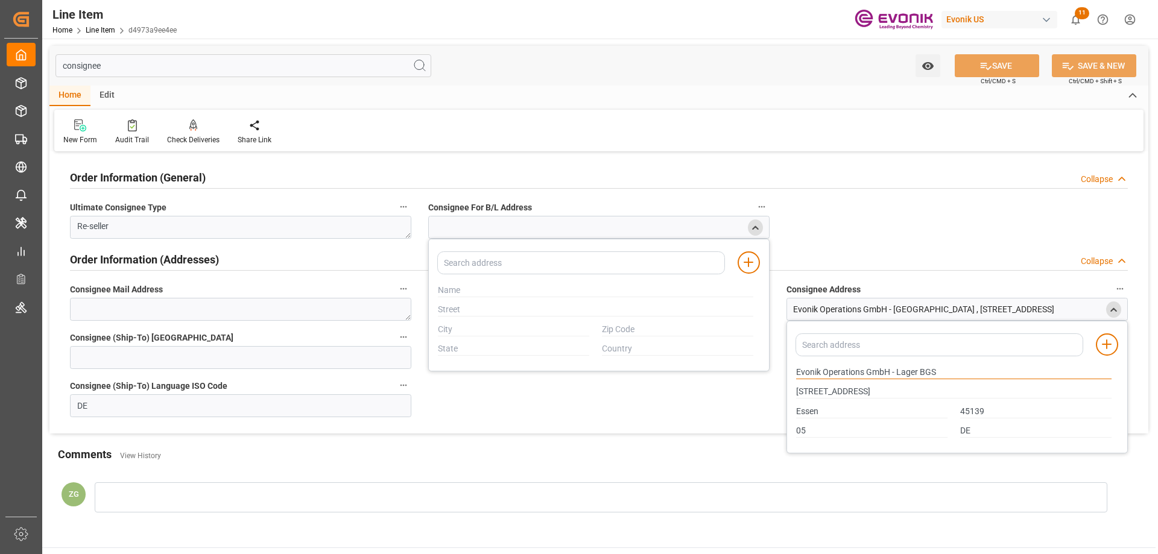
drag, startPoint x: 797, startPoint y: 370, endPoint x: 864, endPoint y: 371, distance: 67.0
click at [864, 371] on input "Evonik Operations GmbH - Lager BGS" at bounding box center [953, 372] width 315 height 13
click at [815, 417] on input "Essen" at bounding box center [871, 411] width 151 height 13
click at [796, 162] on div "Order Information (General) Collapse" at bounding box center [599, 178] width 1075 height 34
